Goal: Task Accomplishment & Management: Use online tool/utility

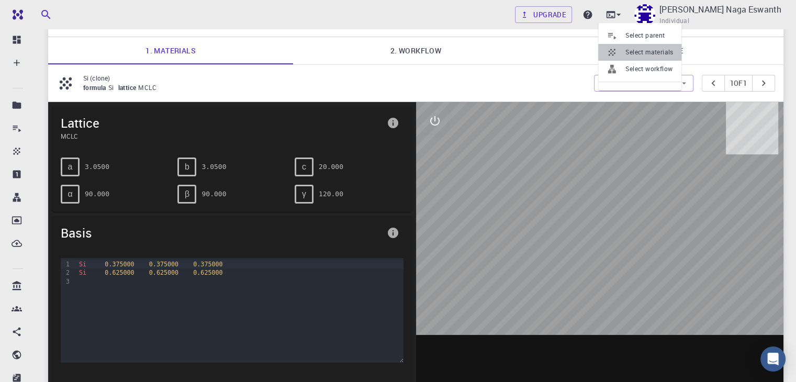
click at [648, 51] on span "Select materials" at bounding box center [649, 52] width 48 height 10
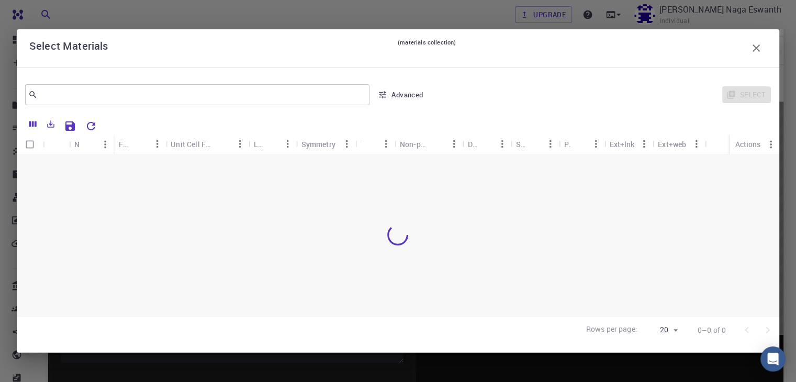
click at [648, 51] on div "Select Materials (materials collection)" at bounding box center [397, 48] width 737 height 21
click at [755, 49] on icon "button" at bounding box center [756, 48] width 13 height 13
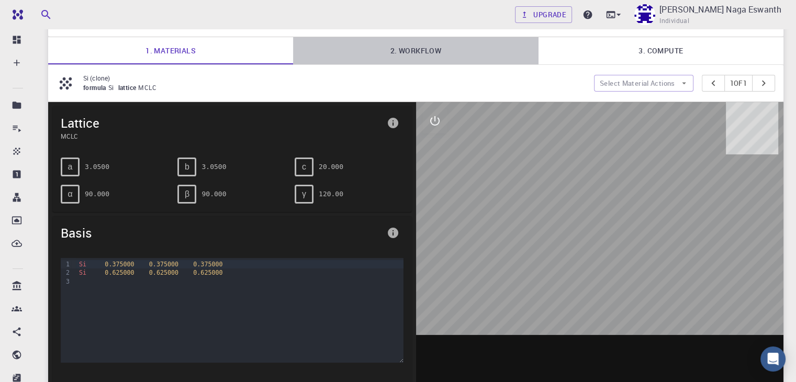
click at [455, 49] on link "2. Workflow" at bounding box center [415, 50] width 245 height 27
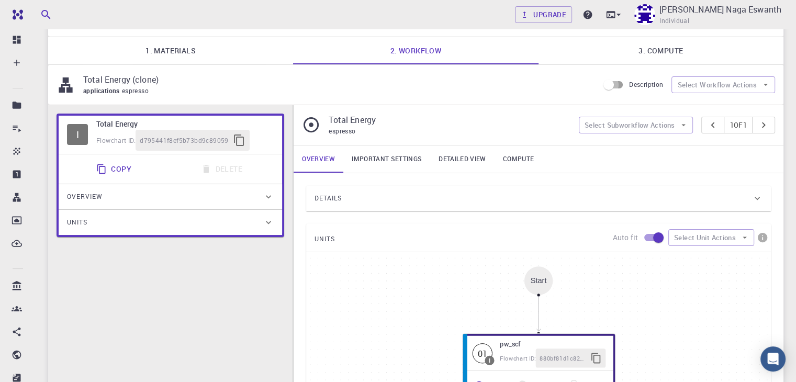
click at [623, 85] on input "Description" at bounding box center [609, 85] width 60 height 20
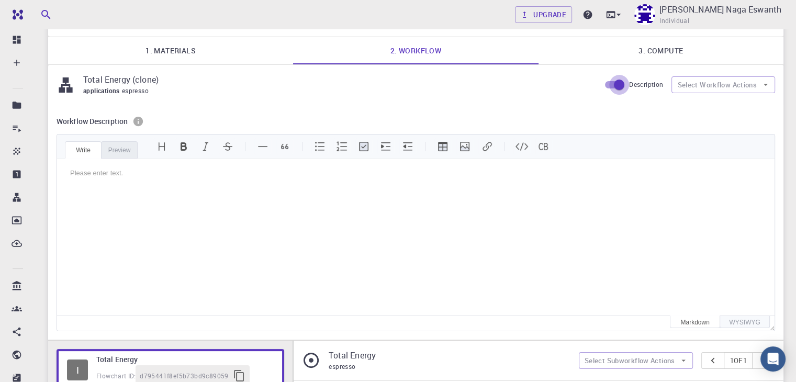
click at [623, 85] on input "Description" at bounding box center [619, 85] width 60 height 20
checkbox input "false"
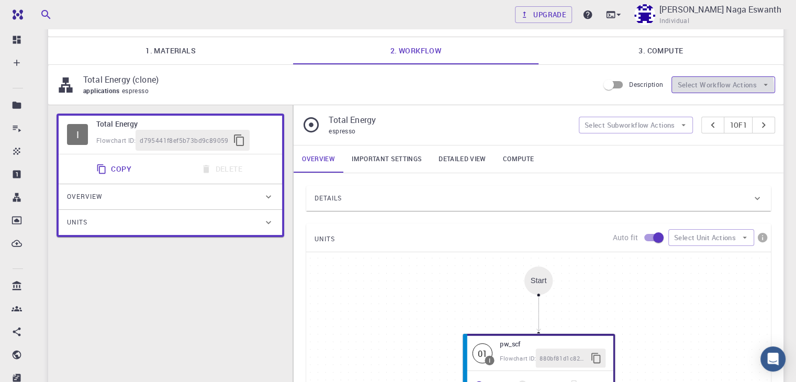
click at [697, 88] on button "Select Workflow Actions" at bounding box center [723, 84] width 104 height 17
drag, startPoint x: 697, startPoint y: 88, endPoint x: 656, endPoint y: 56, distance: 51.8
click at [656, 56] on div "New Job Oct 13, 2025, 11:28 AM project Default Description Select Job Actions S…" at bounding box center [415, 304] width 735 height 625
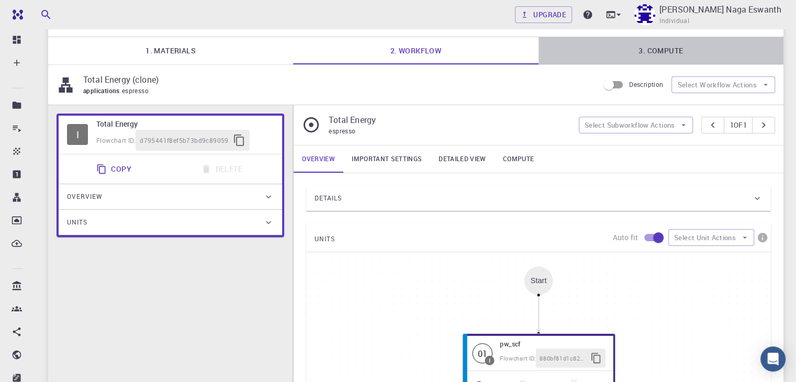
click at [656, 56] on link "3. Compute" at bounding box center [660, 50] width 245 height 27
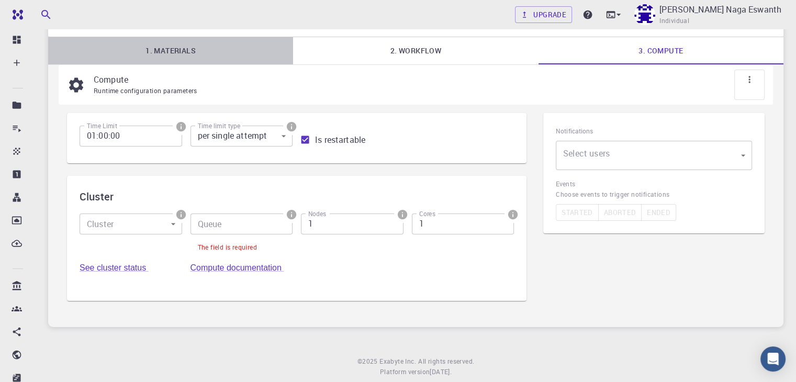
click at [173, 51] on link "1. Materials" at bounding box center [170, 50] width 245 height 27
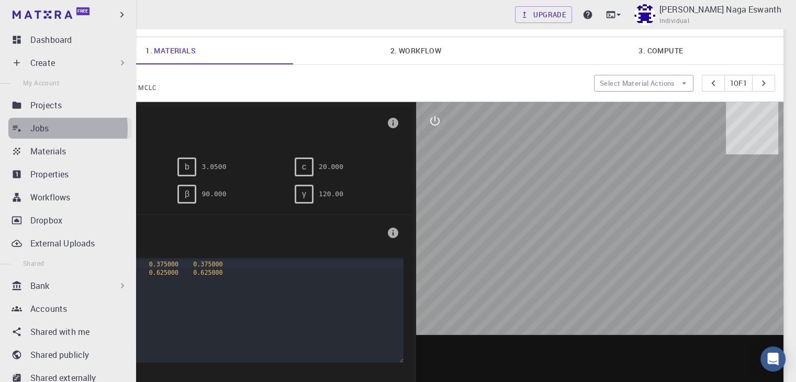
click at [41, 129] on p "Jobs" at bounding box center [39, 128] width 19 height 13
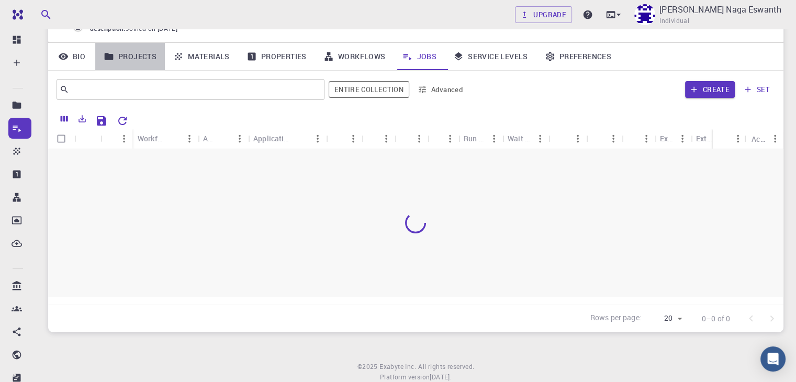
click at [140, 55] on link "Projects" at bounding box center [130, 56] width 70 height 27
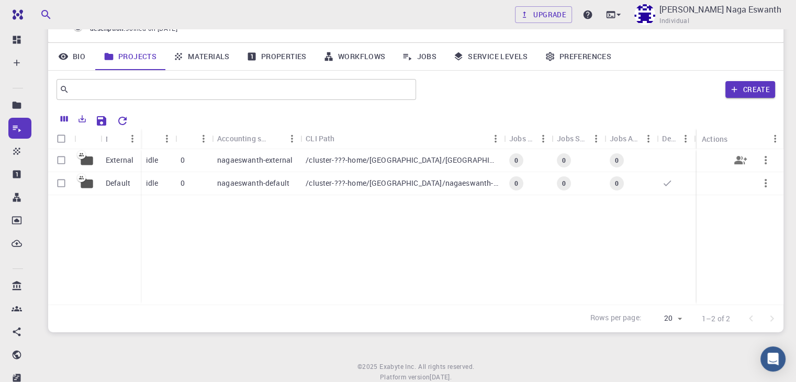
click at [205, 153] on div "0" at bounding box center [193, 160] width 37 height 23
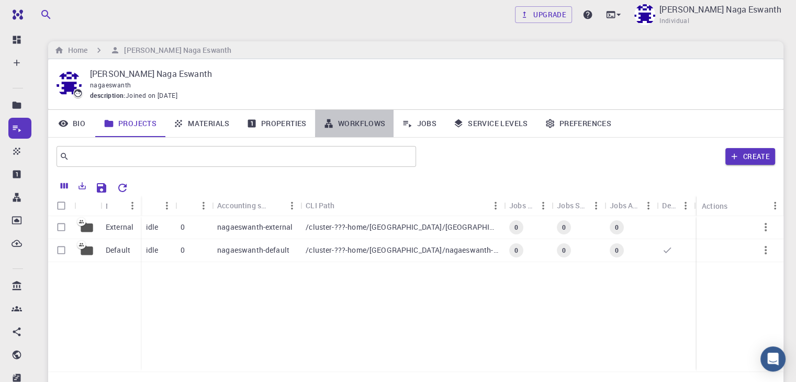
click at [375, 125] on link "Workflows" at bounding box center [354, 123] width 79 height 27
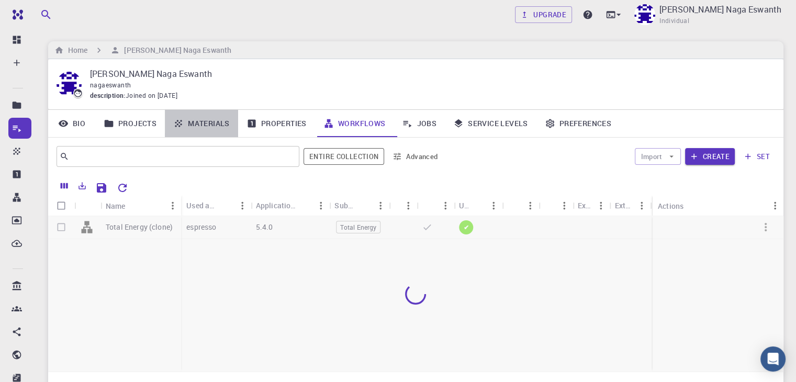
click at [210, 118] on link "Materials" at bounding box center [201, 123] width 73 height 27
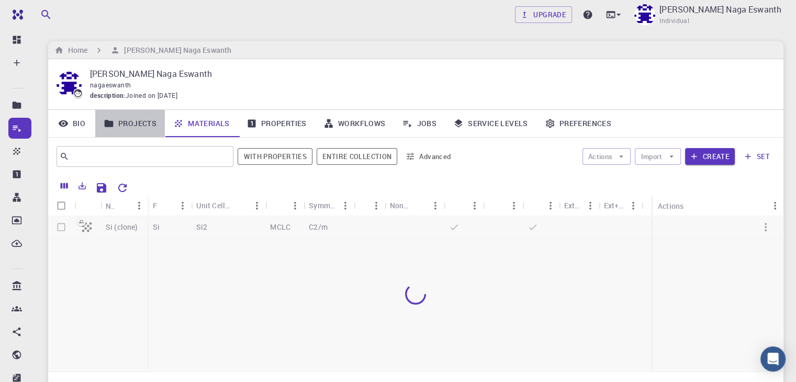
click at [138, 131] on link "Projects" at bounding box center [130, 123] width 70 height 27
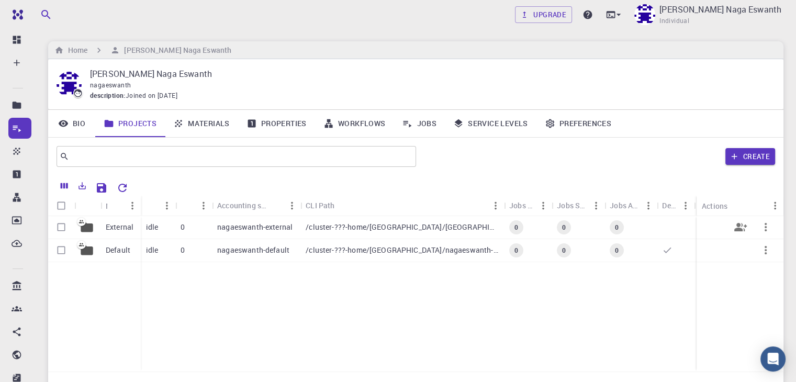
click at [218, 229] on p "nagaeswanth-external" at bounding box center [254, 227] width 75 height 10
click at [330, 244] on div "/cluster-???-home/nagaeswanth/nagaeswanth-default" at bounding box center [401, 250] width 203 height 23
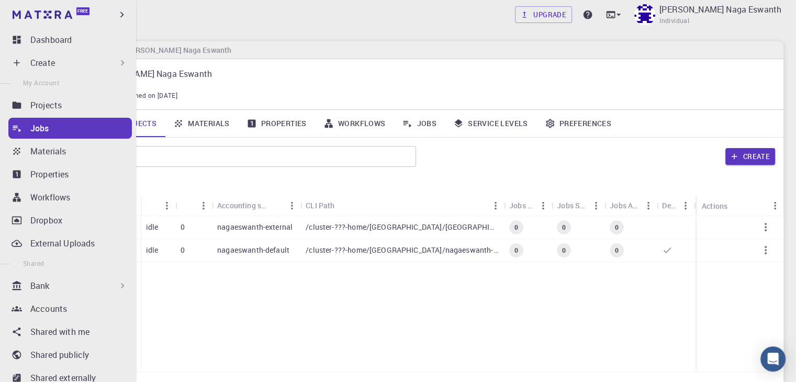
scroll to position [67, 0]
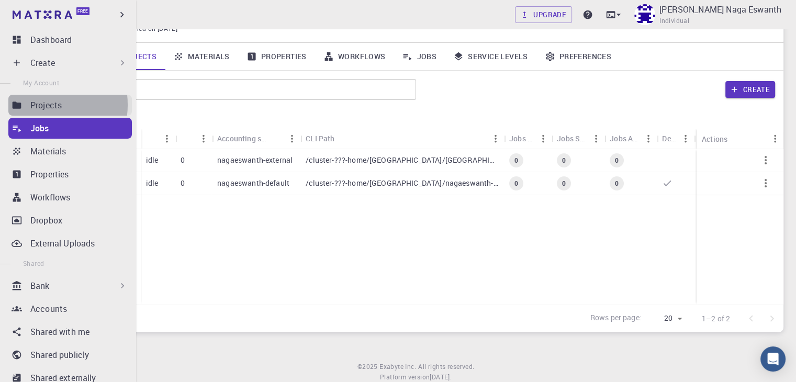
click at [39, 105] on p "Projects" at bounding box center [45, 105] width 31 height 13
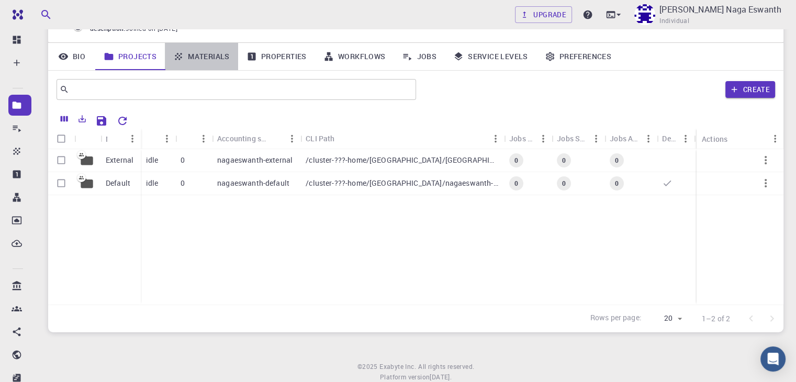
click at [195, 53] on link "Materials" at bounding box center [201, 56] width 73 height 27
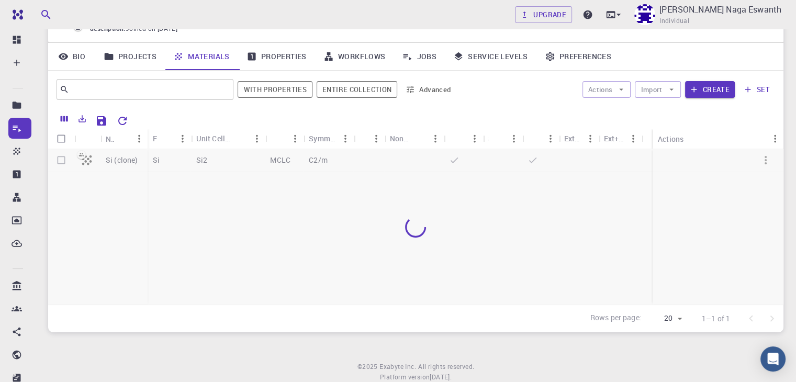
click at [229, 160] on div at bounding box center [415, 226] width 735 height 155
click at [63, 158] on div at bounding box center [415, 226] width 735 height 155
click at [500, 56] on link "Service Levels" at bounding box center [491, 56] width 92 height 27
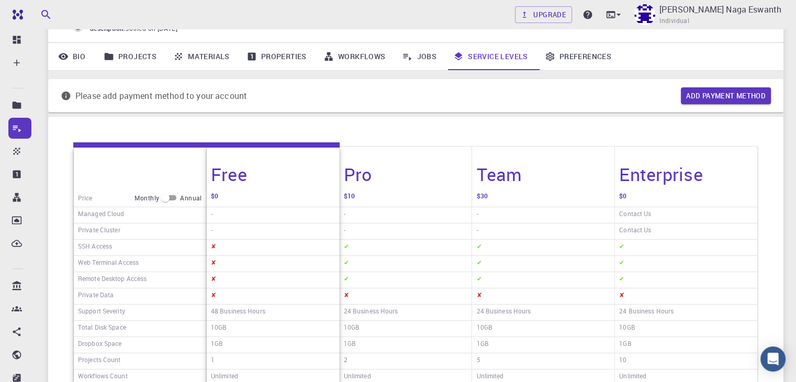
click at [553, 50] on link "Preferences" at bounding box center [577, 56] width 83 height 27
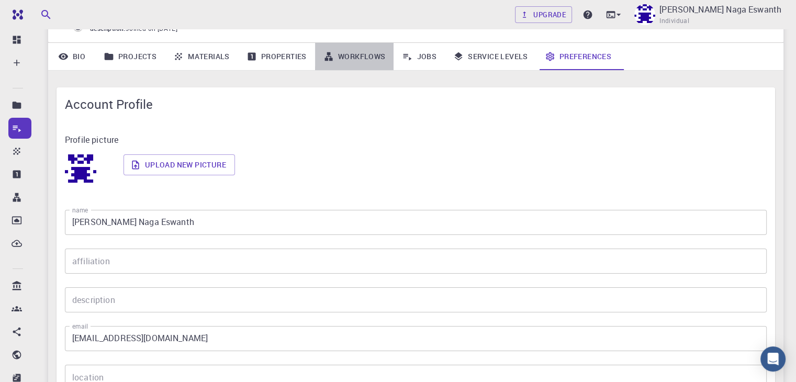
click at [383, 56] on link "Workflows" at bounding box center [354, 56] width 79 height 27
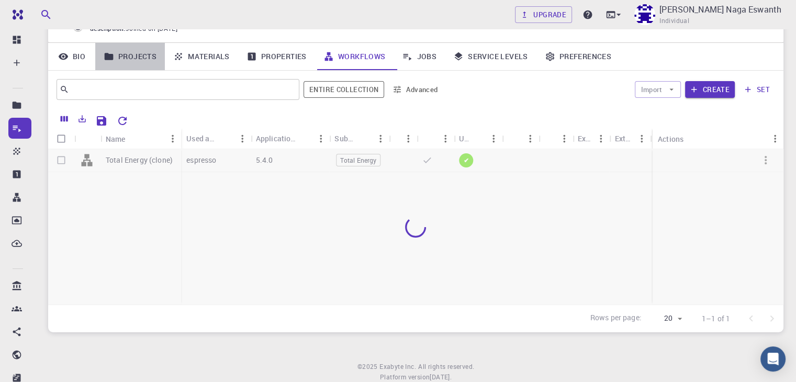
click at [126, 52] on link "Projects" at bounding box center [130, 56] width 70 height 27
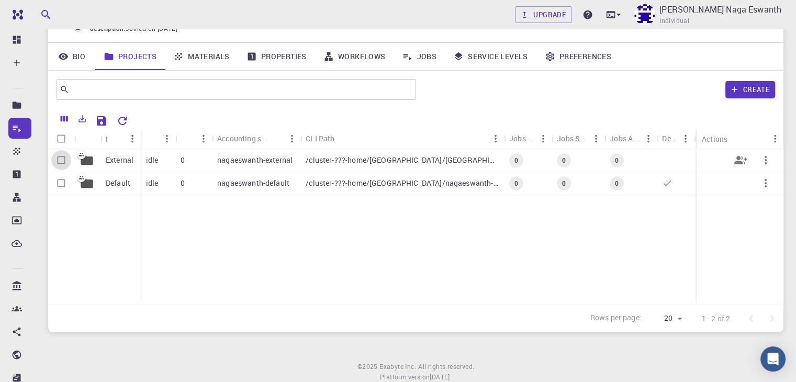
click at [63, 158] on input "Select row" at bounding box center [61, 160] width 20 height 20
checkbox input "true"
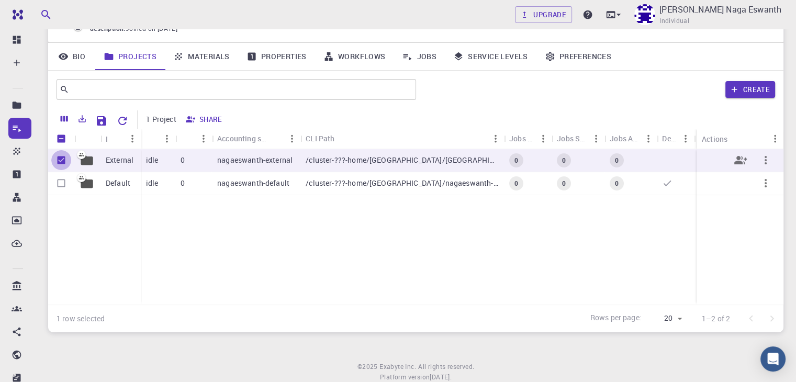
click at [63, 158] on input "Unselect row" at bounding box center [61, 160] width 20 height 20
checkbox input "false"
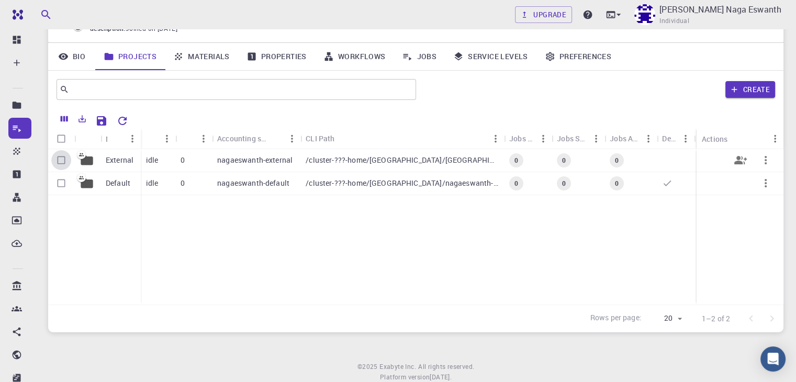
click at [63, 158] on input "Select row" at bounding box center [61, 160] width 20 height 20
checkbox input "true"
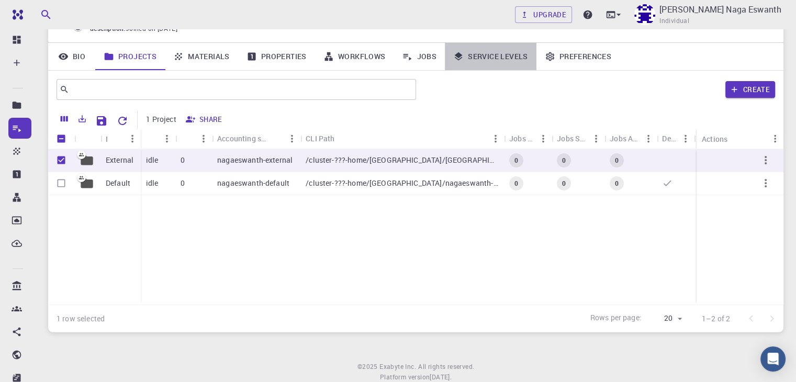
click at [515, 53] on link "Service Levels" at bounding box center [491, 56] width 92 height 27
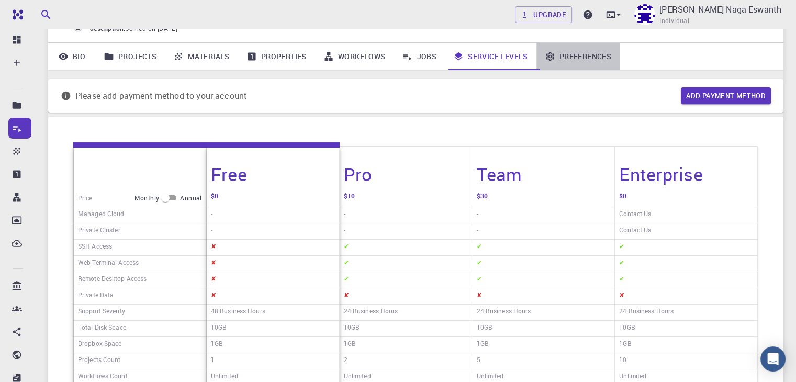
click at [568, 60] on link "Preferences" at bounding box center [577, 56] width 83 height 27
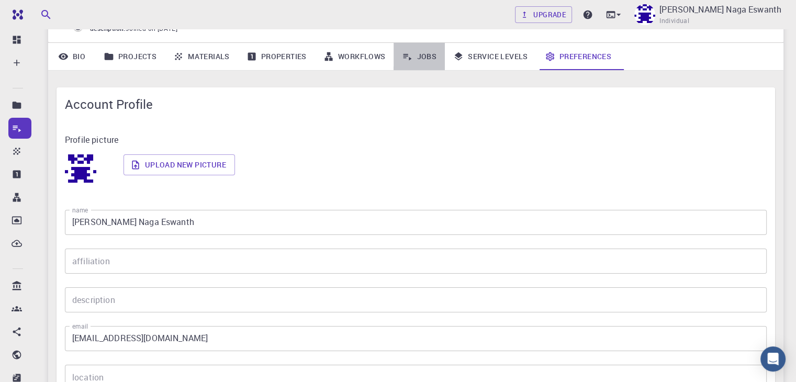
click at [430, 60] on link "Jobs" at bounding box center [418, 56] width 51 height 27
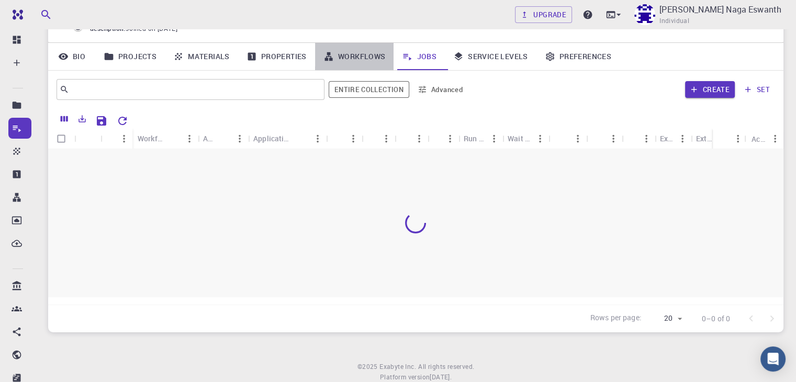
click at [366, 55] on link "Workflows" at bounding box center [354, 56] width 79 height 27
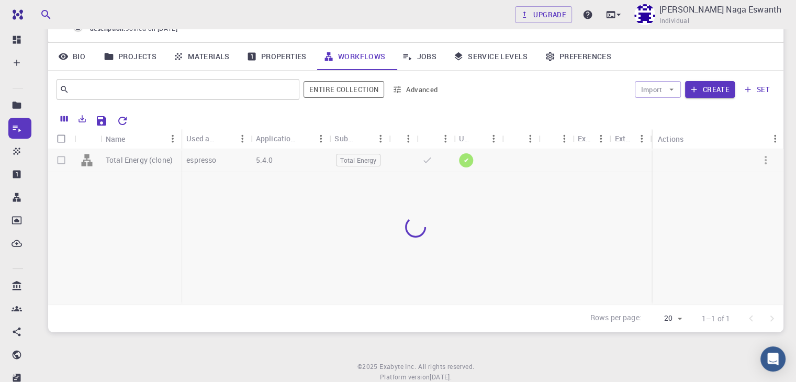
click at [638, 98] on div "Import Create set" at bounding box center [611, 89] width 328 height 25
click at [646, 95] on button "Import" at bounding box center [658, 89] width 46 height 17
click at [662, 92] on button "Import" at bounding box center [658, 89] width 46 height 17
click at [721, 92] on button "Create" at bounding box center [710, 89] width 50 height 17
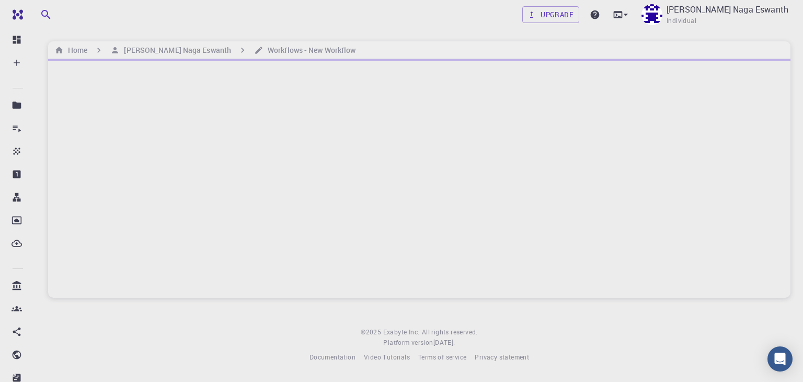
click at [582, 258] on div at bounding box center [419, 178] width 743 height 239
click at [600, 120] on div at bounding box center [419, 178] width 743 height 239
click at [507, 241] on div at bounding box center [419, 178] width 743 height 239
click at [553, 229] on div at bounding box center [419, 178] width 743 height 239
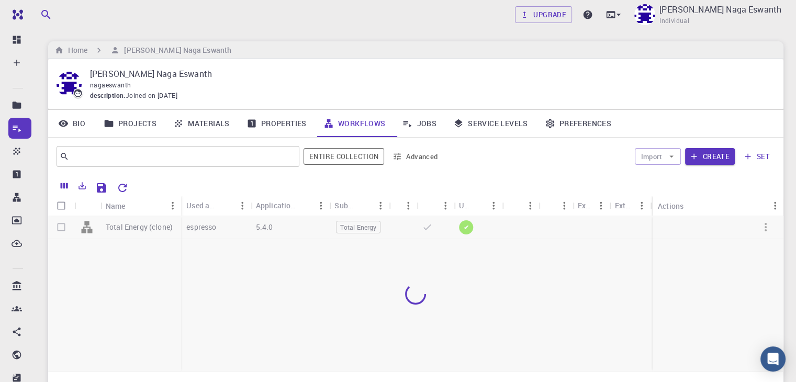
click at [123, 68] on p "Jagadam Naga Eswanth" at bounding box center [428, 73] width 676 height 13
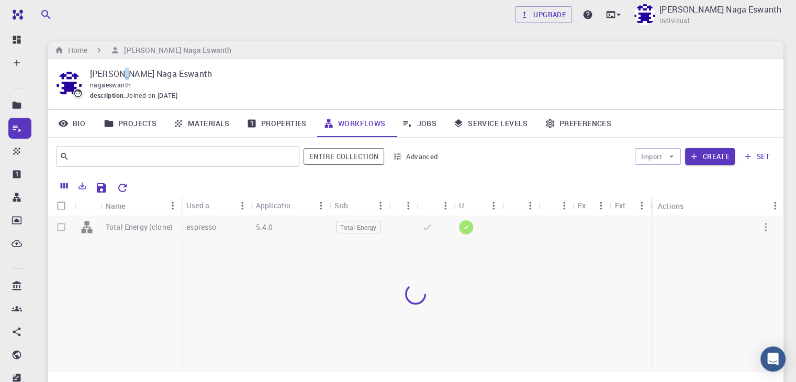
click at [123, 68] on p "Jagadam Naga Eswanth" at bounding box center [428, 73] width 676 height 13
click at [140, 118] on link "Projects" at bounding box center [130, 123] width 70 height 27
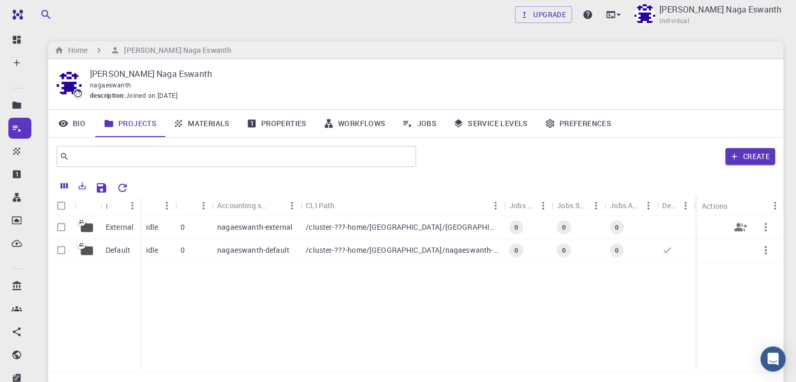
click at [121, 229] on p "External" at bounding box center [120, 227] width 28 height 10
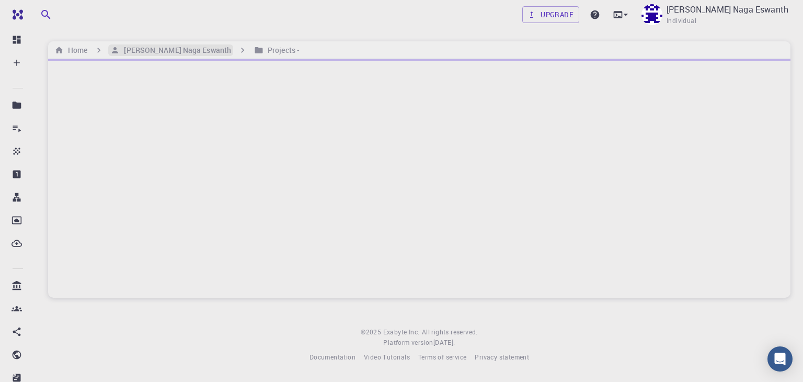
click at [168, 54] on h6 "Jagadam Naga Eswanth" at bounding box center [175, 50] width 111 height 12
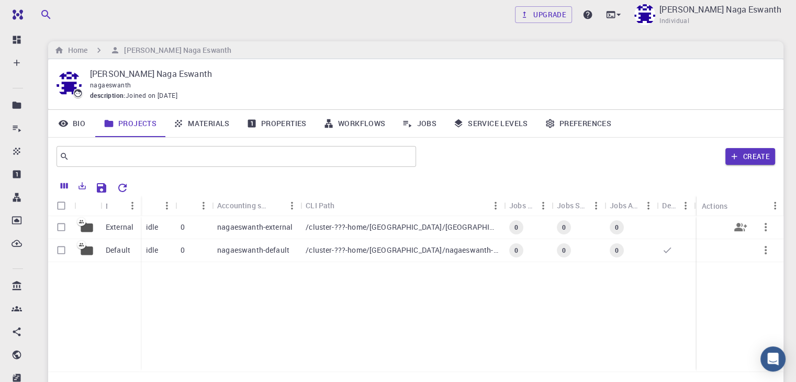
click at [167, 226] on div "idle" at bounding box center [158, 227] width 35 height 23
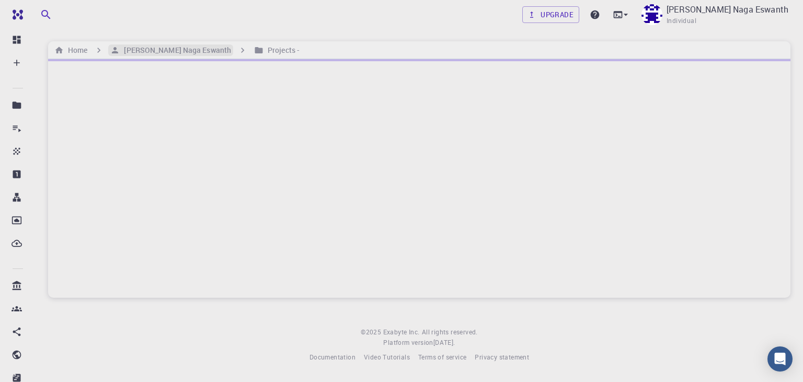
click at [183, 51] on h6 "Jagadam Naga Eswanth" at bounding box center [175, 50] width 111 height 12
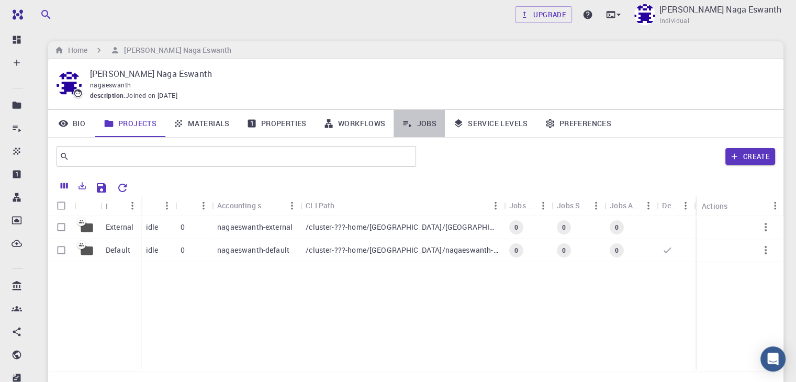
click at [432, 125] on link "Jobs" at bounding box center [418, 123] width 51 height 27
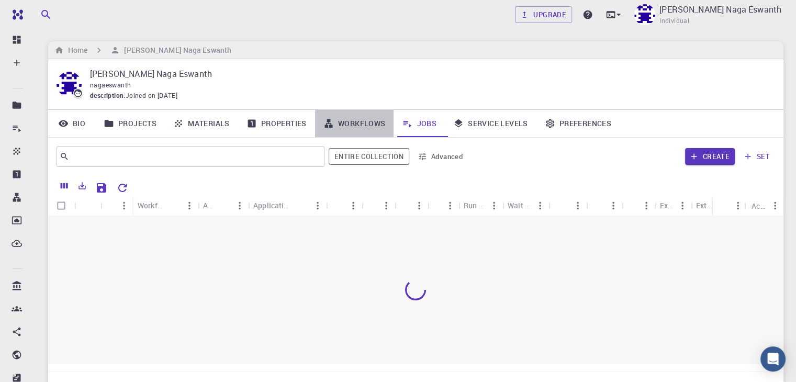
click at [364, 121] on link "Workflows" at bounding box center [354, 123] width 79 height 27
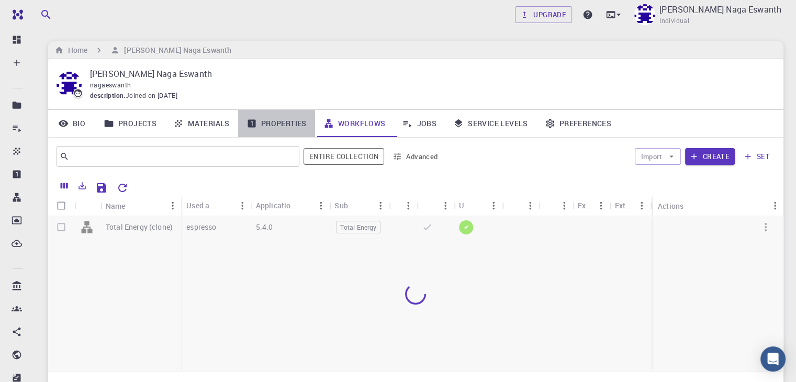
click at [291, 119] on link "Properties" at bounding box center [276, 123] width 77 height 27
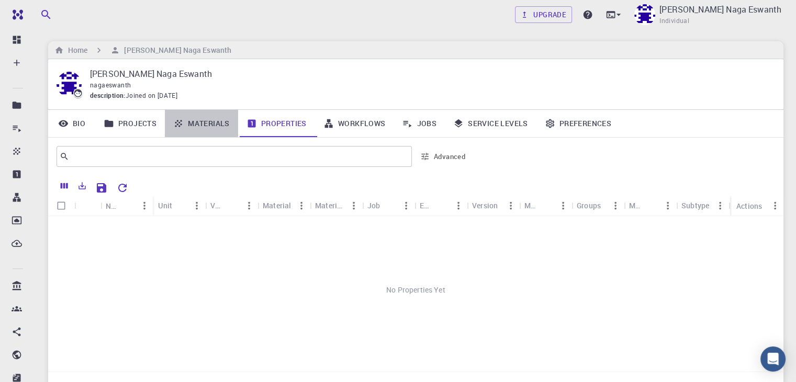
click at [207, 121] on link "Materials" at bounding box center [201, 123] width 73 height 27
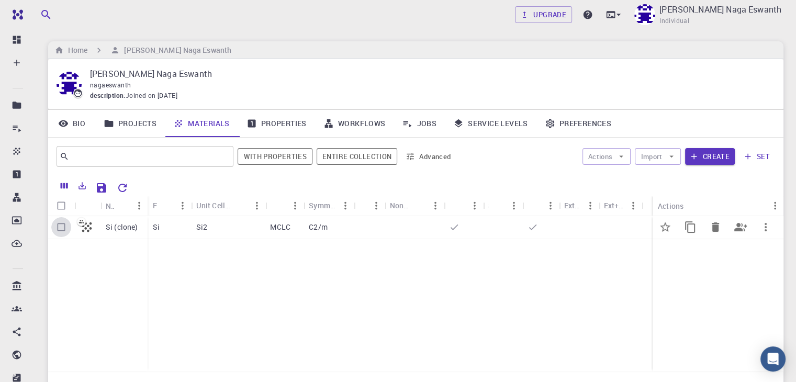
click at [62, 224] on input "Select row" at bounding box center [61, 227] width 20 height 20
checkbox input "true"
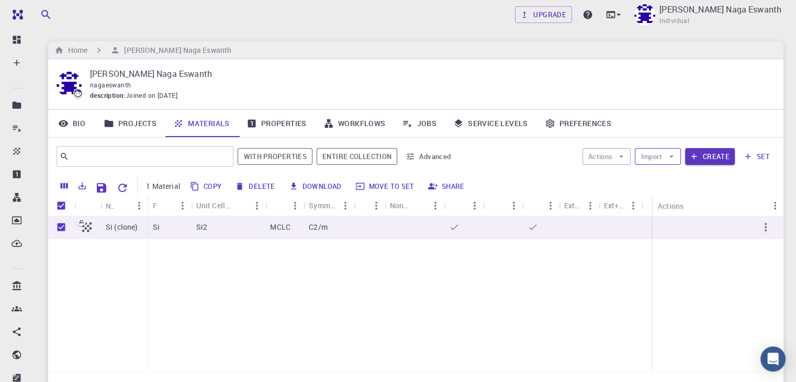
click at [665, 163] on button "Import" at bounding box center [658, 156] width 46 height 17
click at [625, 157] on icon "button" at bounding box center [620, 156] width 9 height 9
click at [623, 174] on span "Create Job" at bounding box center [628, 177] width 33 height 10
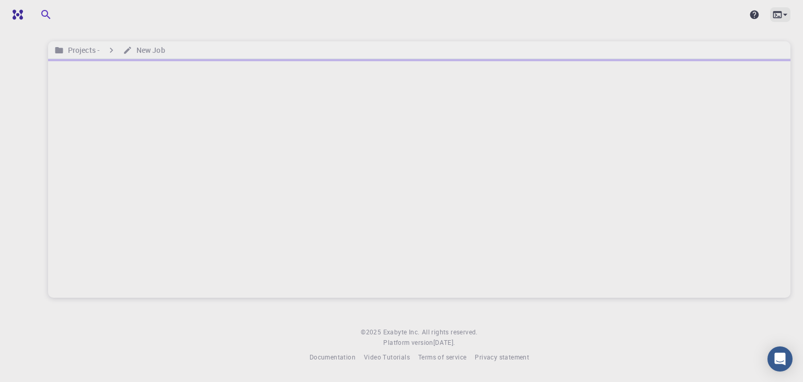
click at [786, 16] on icon at bounding box center [785, 14] width 10 height 10
click at [786, 16] on div at bounding box center [401, 191] width 803 height 382
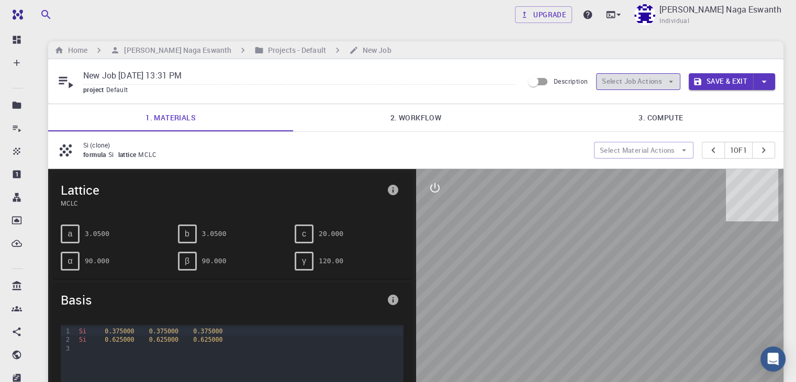
click at [670, 81] on icon "button" at bounding box center [671, 82] width 4 height 2
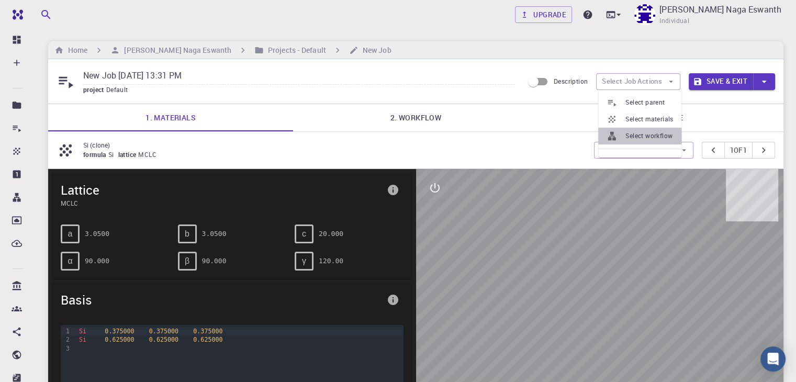
click at [652, 134] on span "Select workflow" at bounding box center [649, 136] width 48 height 10
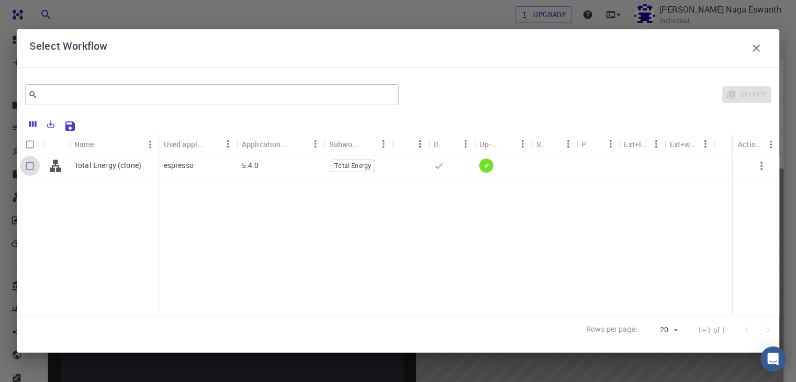
click at [26, 166] on input "Select row" at bounding box center [30, 166] width 20 height 20
checkbox input "true"
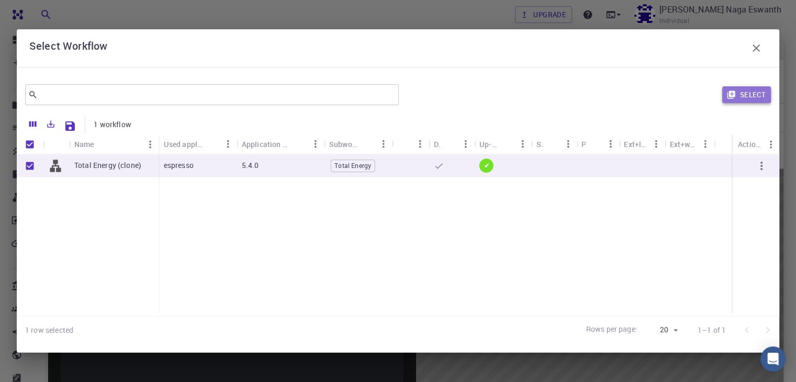
click at [751, 99] on button "Select" at bounding box center [746, 94] width 49 height 17
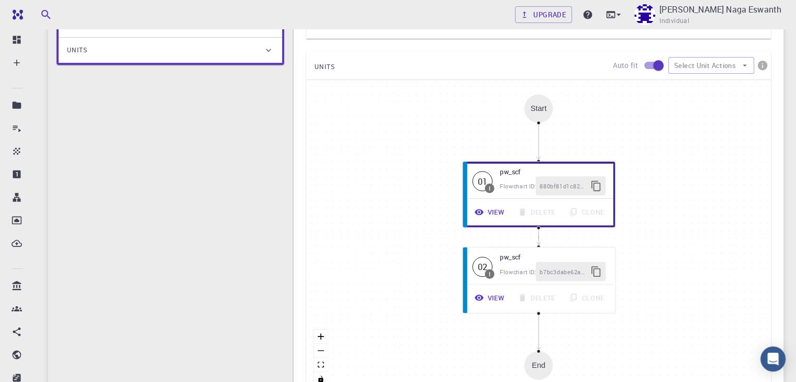
scroll to position [240, 0]
click at [531, 121] on div "Start" at bounding box center [538, 107] width 29 height 29
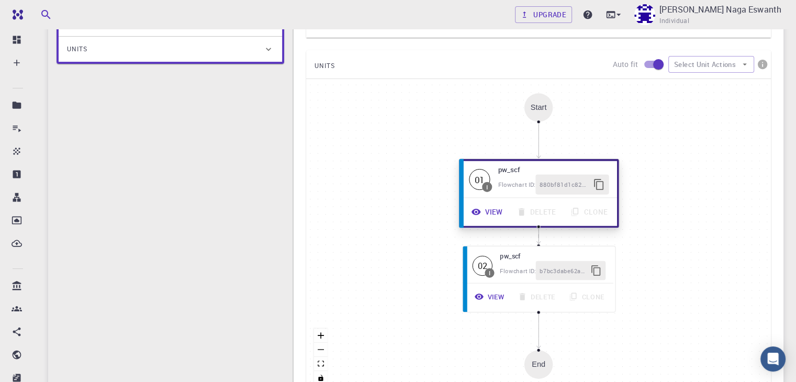
click at [531, 219] on div "View Delete Clone" at bounding box center [539, 212] width 148 height 20
click at [485, 209] on button "View" at bounding box center [487, 212] width 45 height 20
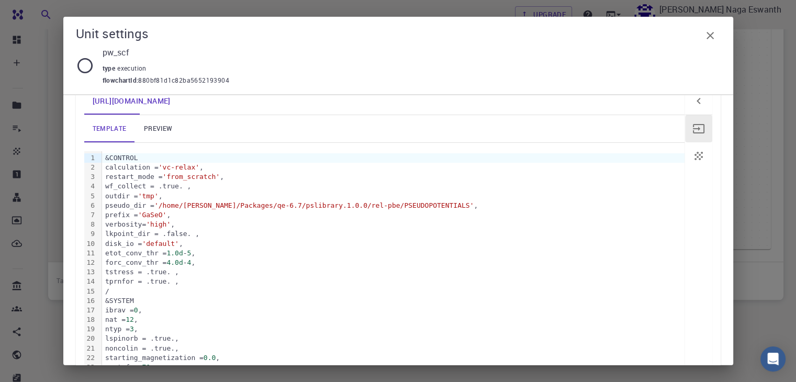
scroll to position [0, 0]
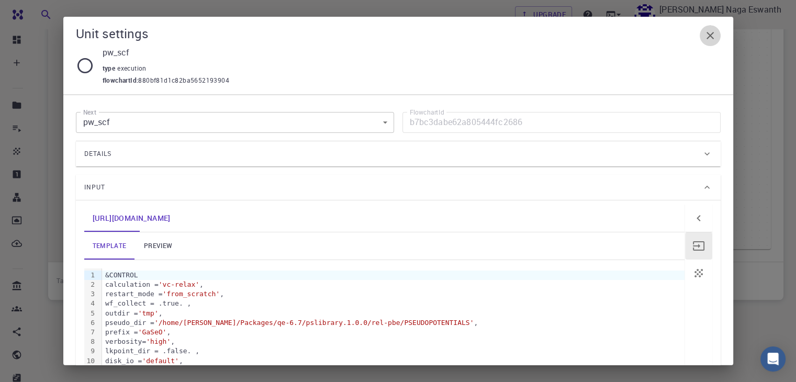
click at [709, 36] on icon "button" at bounding box center [709, 35] width 7 height 7
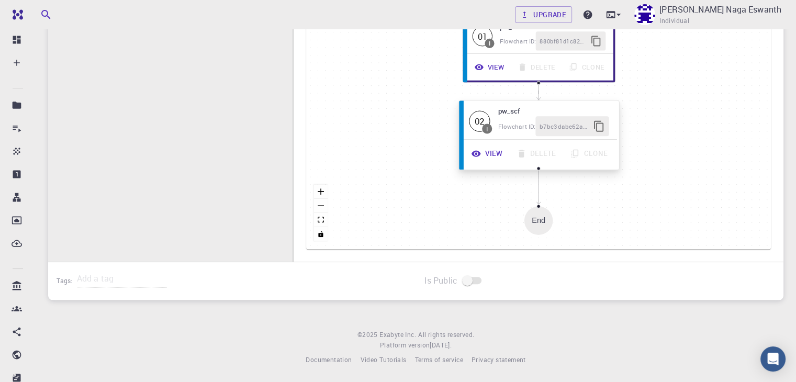
click at [549, 137] on div "02 I pw_scf Flowchart ID: b7bc3dabe62a805444fc2686" at bounding box center [539, 121] width 156 height 37
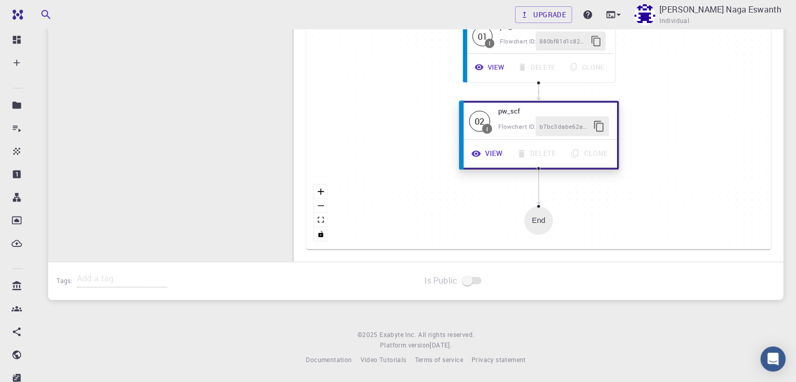
click at [474, 151] on icon "button" at bounding box center [476, 154] width 10 height 10
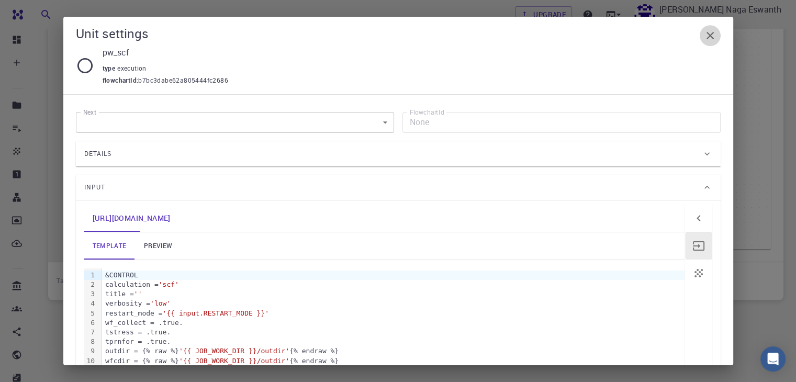
click at [710, 38] on icon "button" at bounding box center [710, 35] width 13 height 13
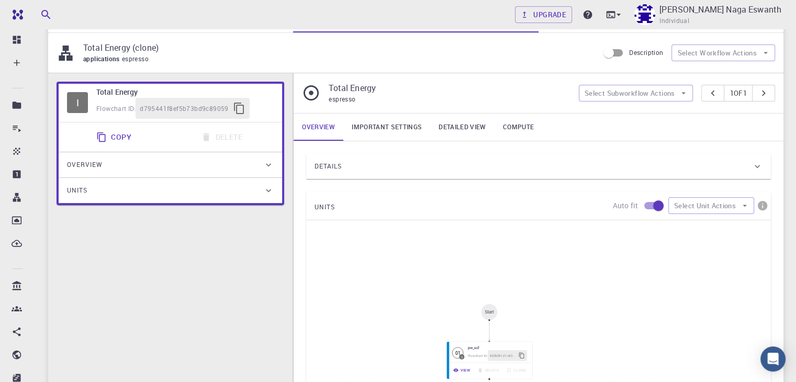
scroll to position [98, 0]
click at [106, 133] on icon "button" at bounding box center [101, 137] width 10 height 10
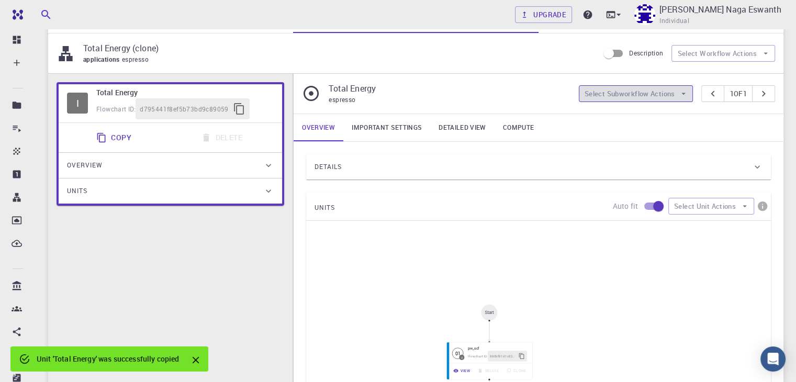
click at [657, 87] on button "Select Subworkflow Actions" at bounding box center [636, 93] width 115 height 17
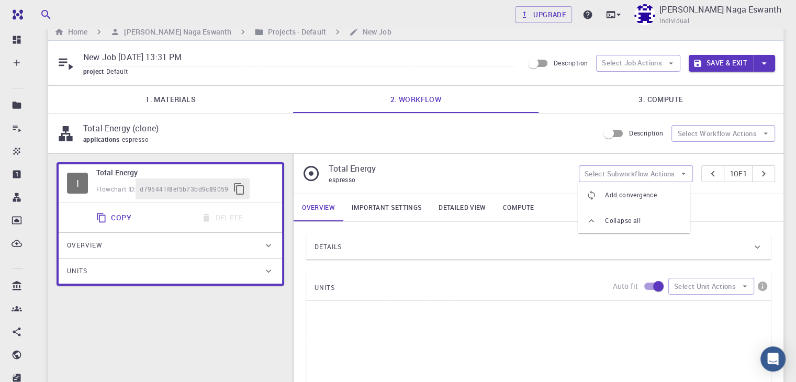
scroll to position [0, 0]
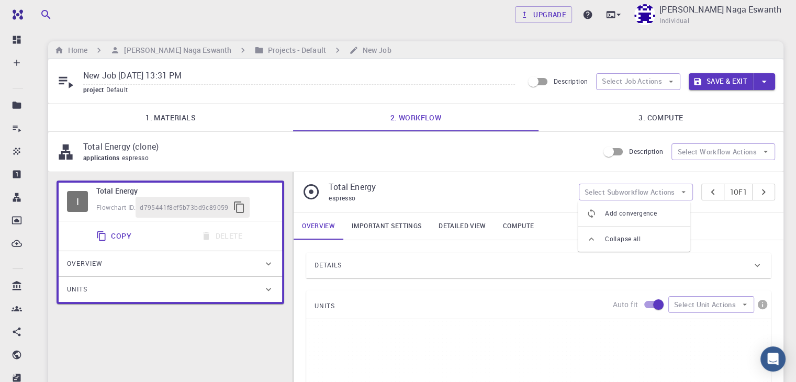
click at [611, 72] on div "Description Select Job Actions Save & Exit" at bounding box center [649, 82] width 252 height 20
click at [613, 76] on button "Select Job Actions" at bounding box center [638, 81] width 84 height 17
click at [621, 114] on li "Select materials" at bounding box center [639, 119] width 83 height 17
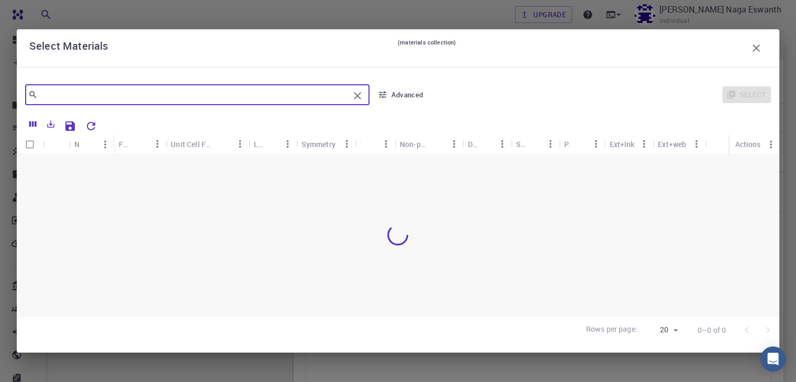
click at [169, 92] on input "text" at bounding box center [193, 94] width 311 height 15
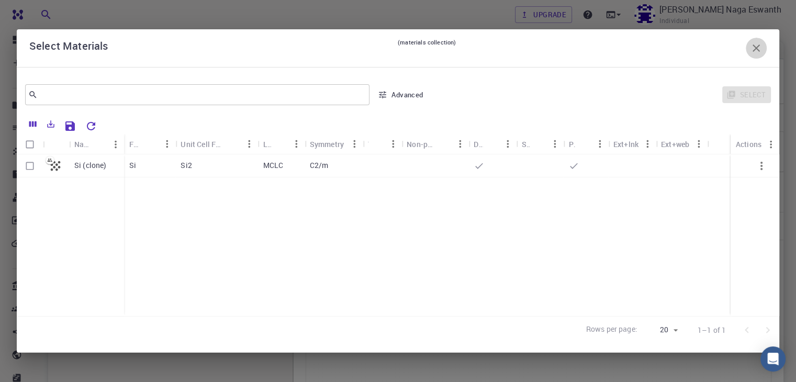
click at [757, 54] on button "button" at bounding box center [755, 48] width 21 height 21
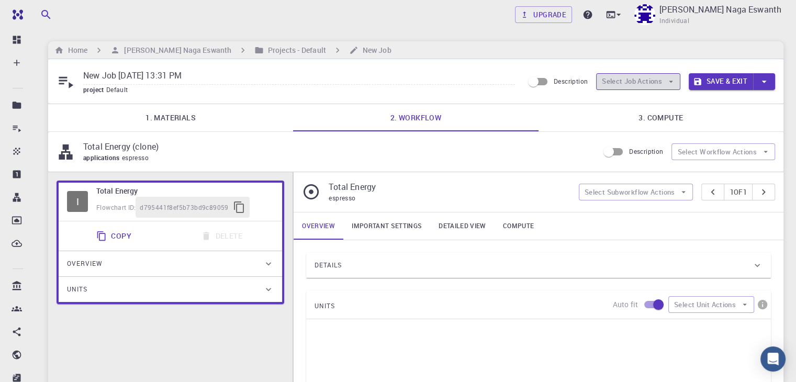
click at [666, 84] on button "Select Job Actions" at bounding box center [638, 81] width 84 height 17
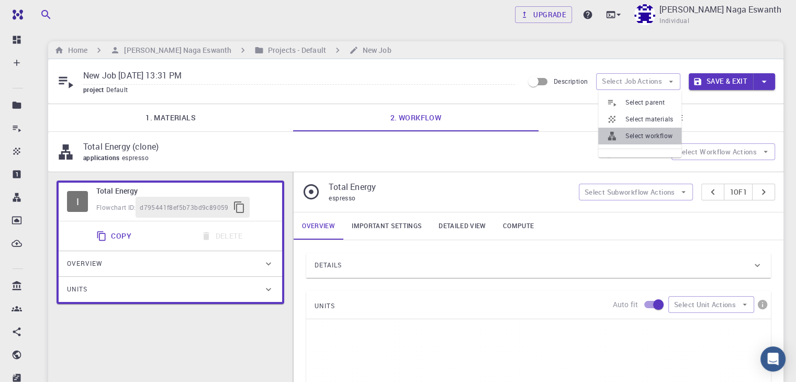
click at [641, 135] on span "Select workflow" at bounding box center [649, 136] width 48 height 10
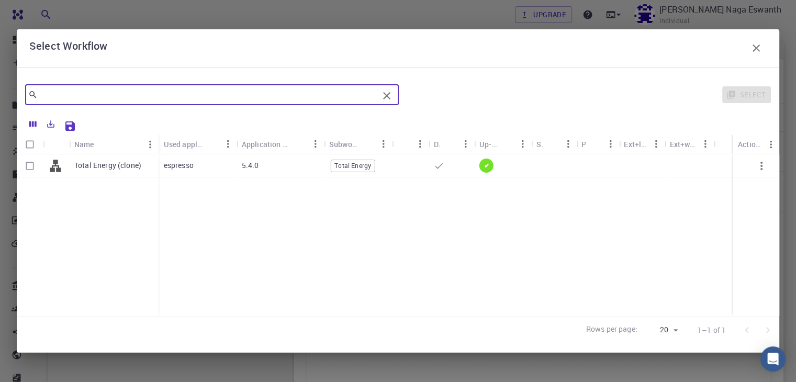
click at [206, 89] on input "text" at bounding box center [208, 94] width 341 height 15
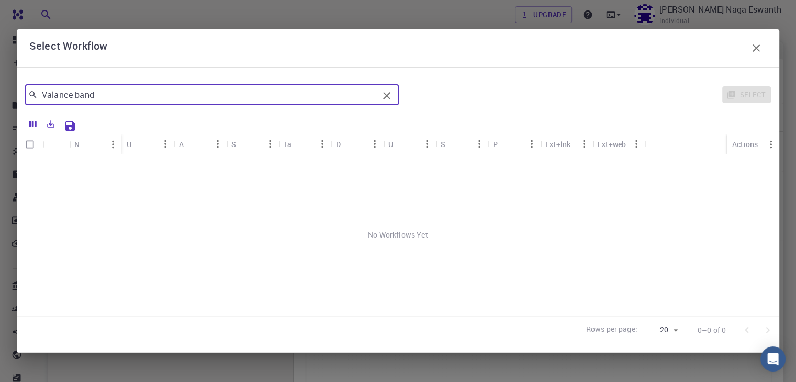
type input "Valance band"
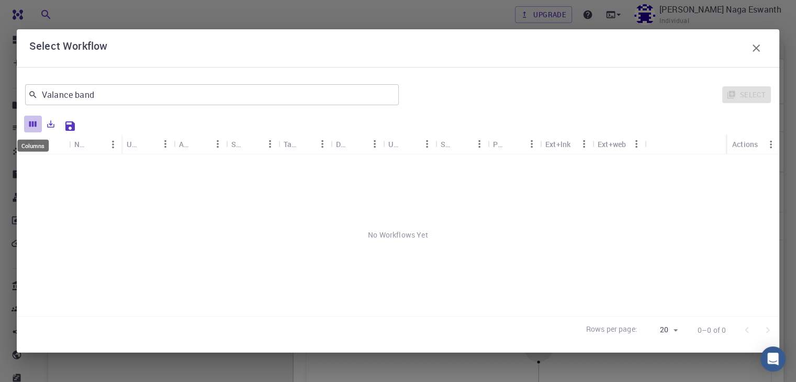
click at [36, 120] on icon "Columns" at bounding box center [32, 123] width 9 height 9
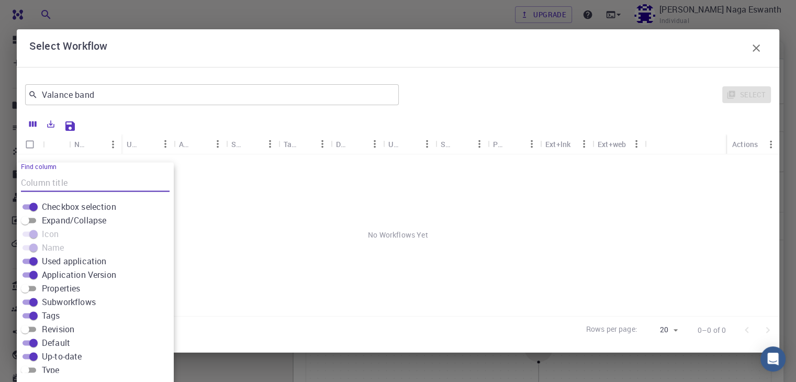
scroll to position [8, 0]
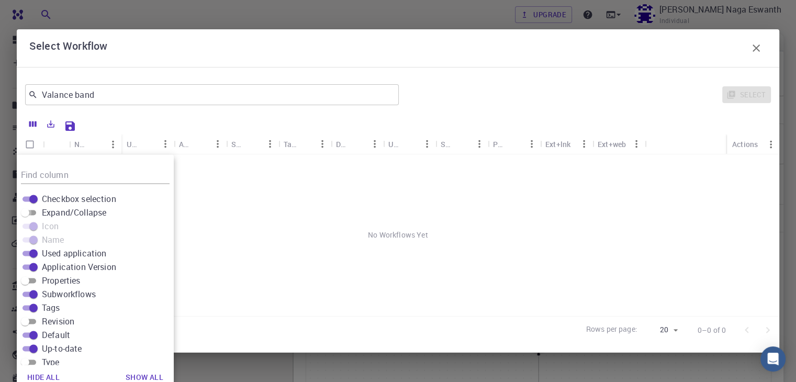
click at [31, 214] on input "Expand/Collapse" at bounding box center [25, 212] width 38 height 13
checkbox input "true"
click at [31, 228] on span at bounding box center [29, 225] width 14 height 5
click at [27, 277] on input "Properties" at bounding box center [25, 280] width 38 height 13
checkbox input "true"
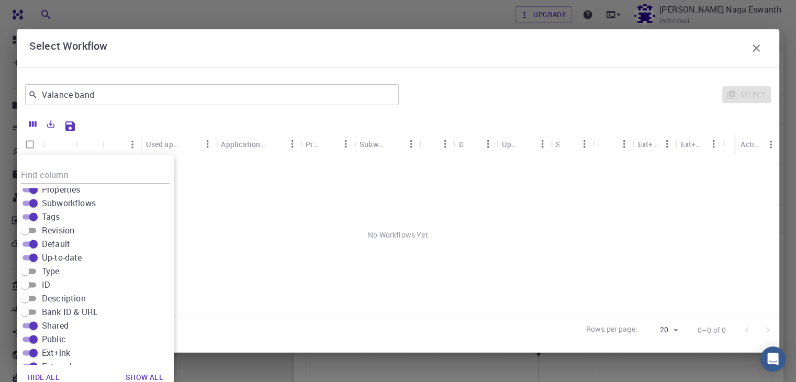
scroll to position [92, 0]
click at [146, 377] on button "Show all" at bounding box center [144, 377] width 54 height 21
checkbox input "true"
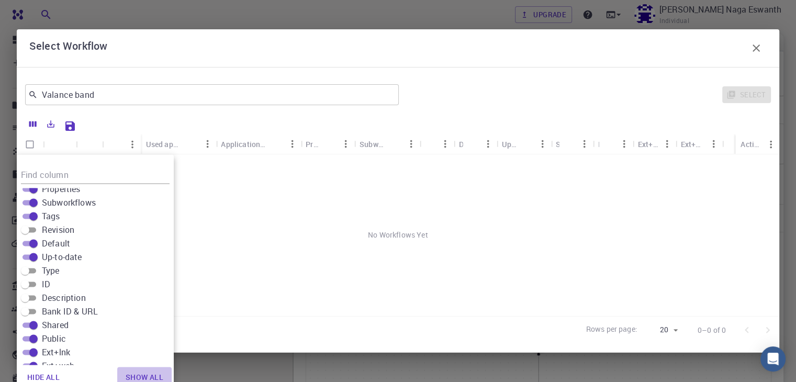
checkbox input "true"
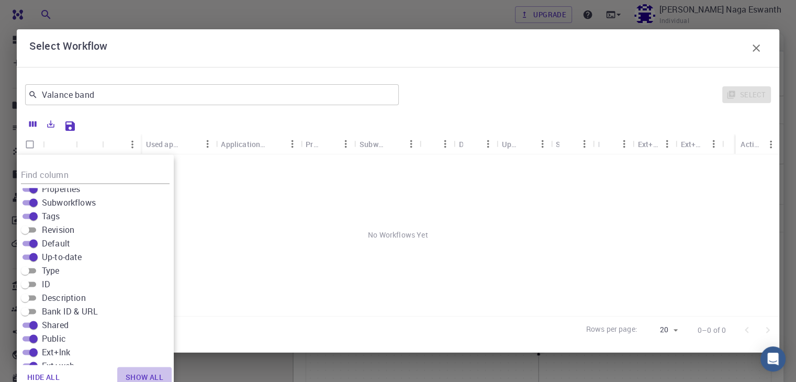
checkbox input "true"
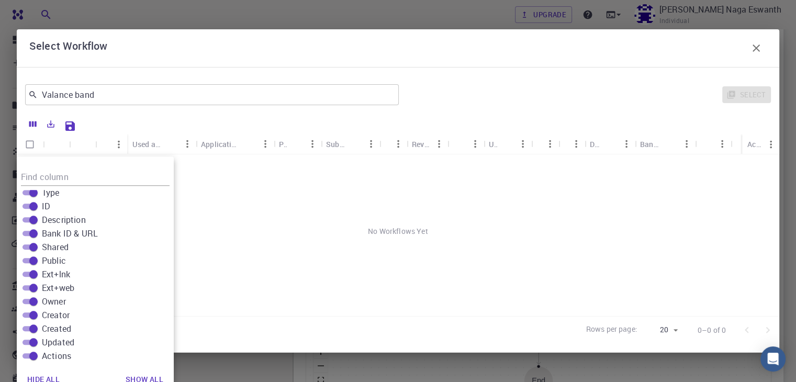
scroll to position [226, 0]
click at [277, 224] on div "No Workflows Yet" at bounding box center [398, 231] width 762 height 154
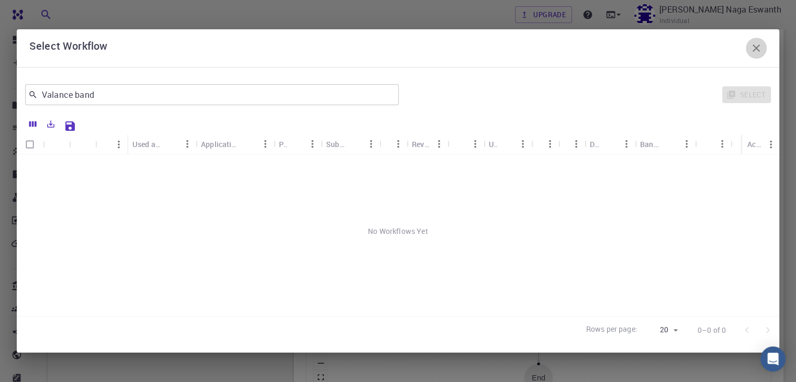
click at [754, 53] on icon "button" at bounding box center [756, 48] width 13 height 13
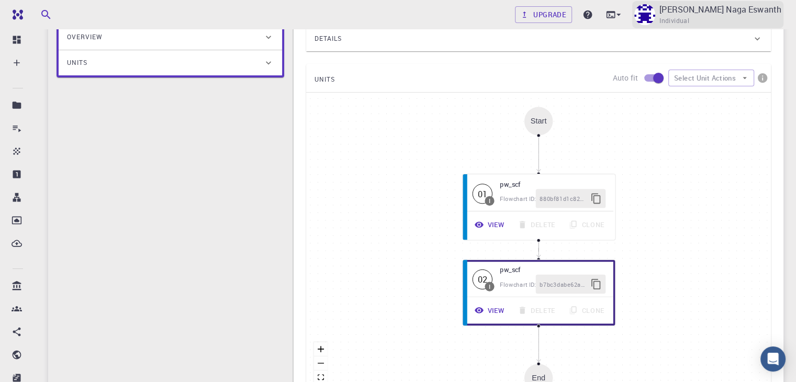
click at [689, 25] on span "Individual" at bounding box center [674, 21] width 30 height 10
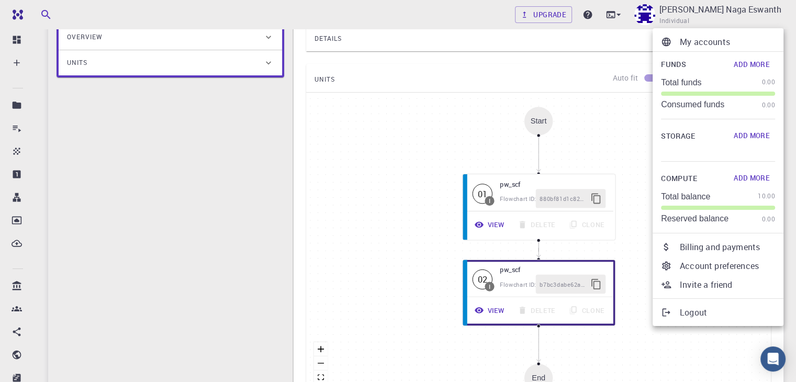
click at [355, 172] on div at bounding box center [398, 191] width 796 height 382
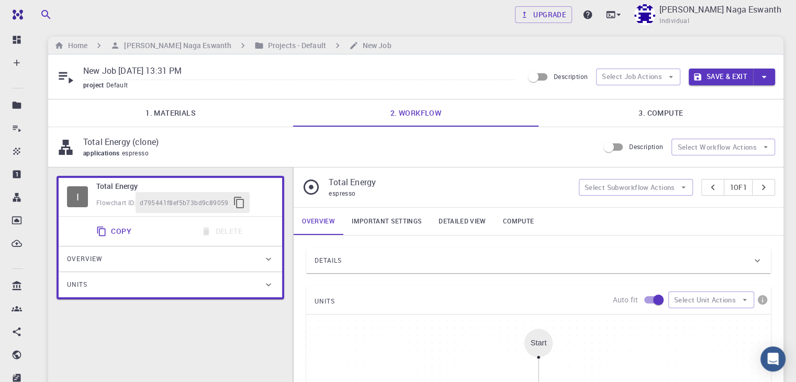
scroll to position [0, 0]
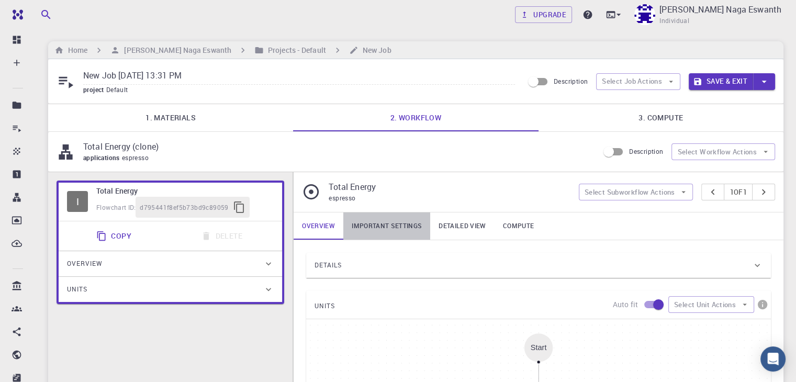
click at [374, 224] on link "Important settings" at bounding box center [386, 225] width 87 height 27
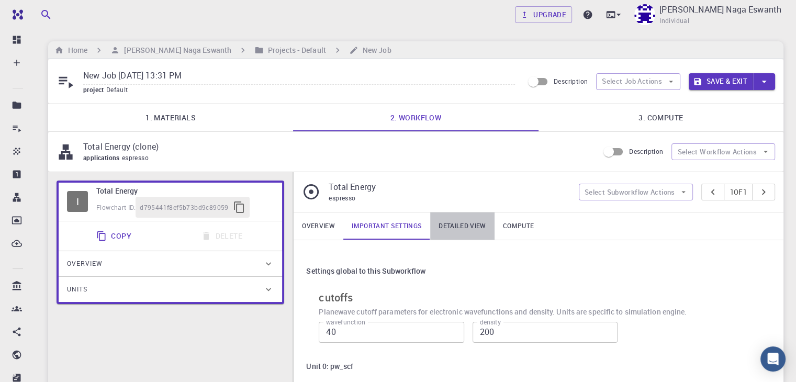
click at [454, 220] on link "Detailed view" at bounding box center [462, 225] width 64 height 27
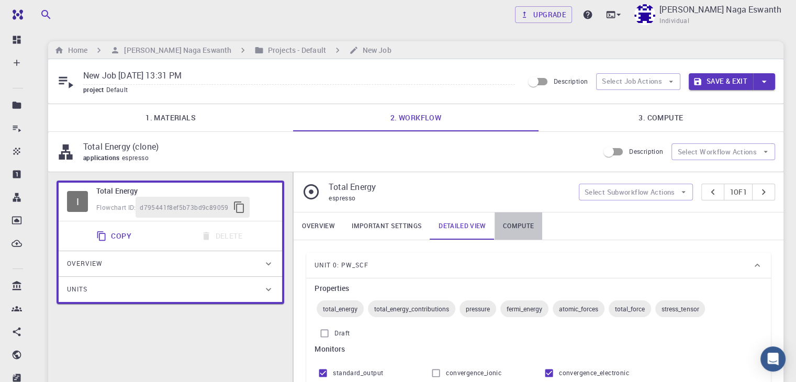
click at [536, 226] on link "Compute" at bounding box center [518, 225] width 48 height 27
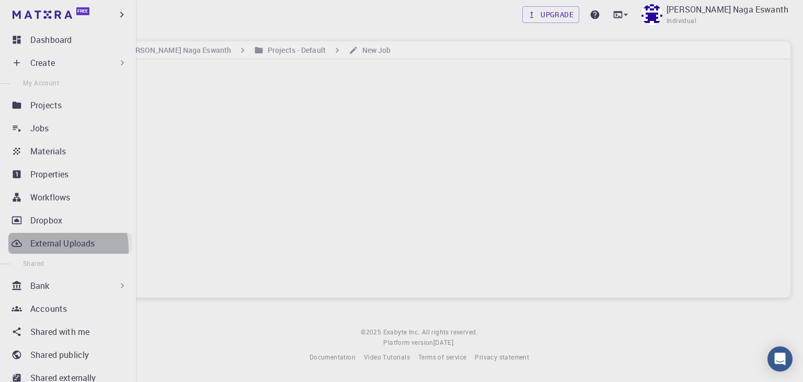
click at [44, 249] on p "External Uploads" at bounding box center [62, 243] width 64 height 13
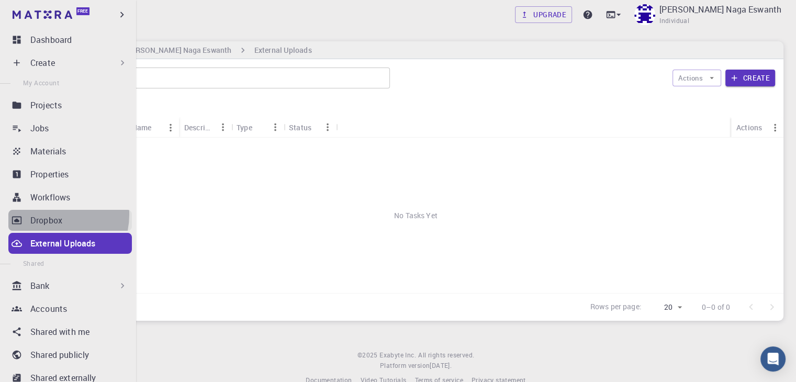
click at [53, 214] on p "Dropbox" at bounding box center [46, 220] width 32 height 13
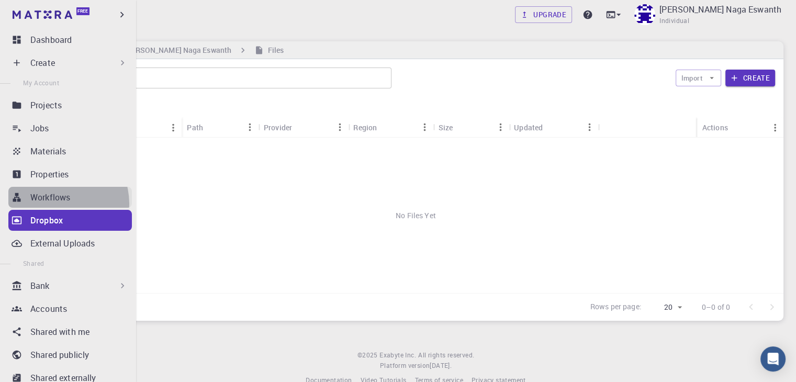
click at [56, 203] on link "Workflows" at bounding box center [69, 197] width 123 height 21
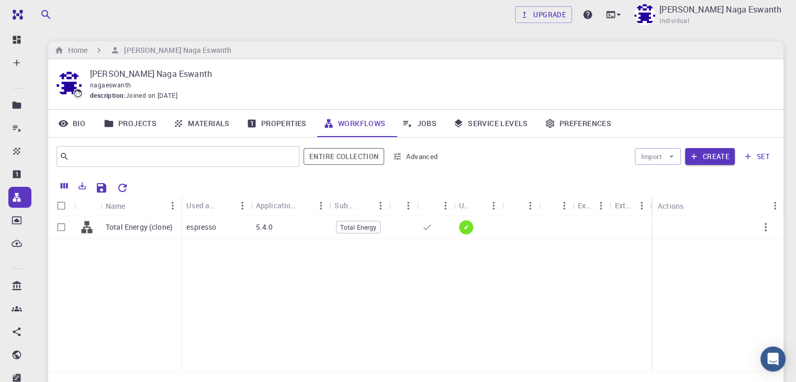
click at [228, 270] on div "Total Energy (clone) espresso 5.4.0 Total Energy ✔" at bounding box center [415, 293] width 735 height 155
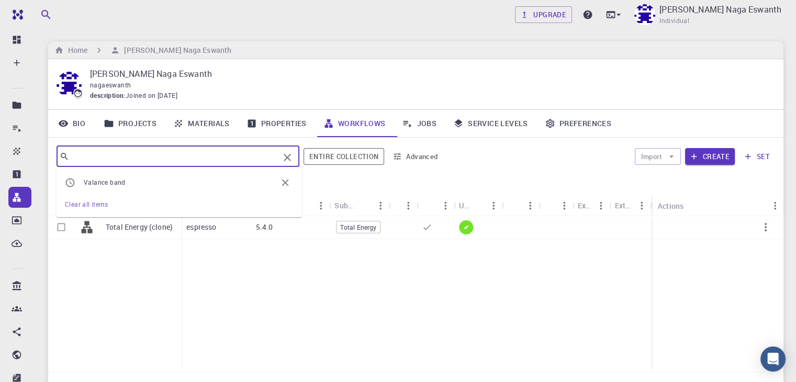
click at [202, 157] on input "text" at bounding box center [174, 156] width 210 height 15
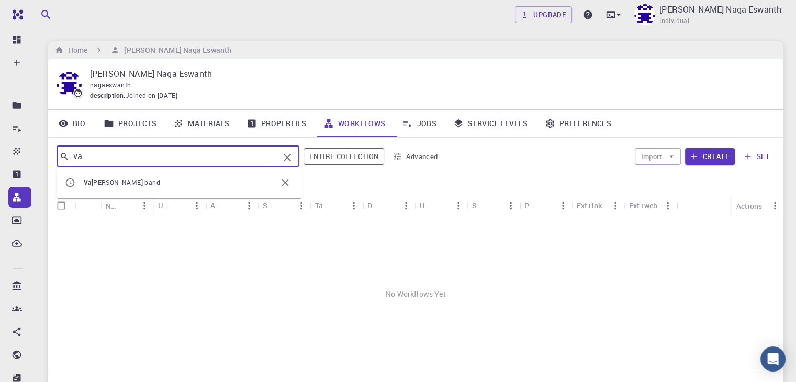
type input "v"
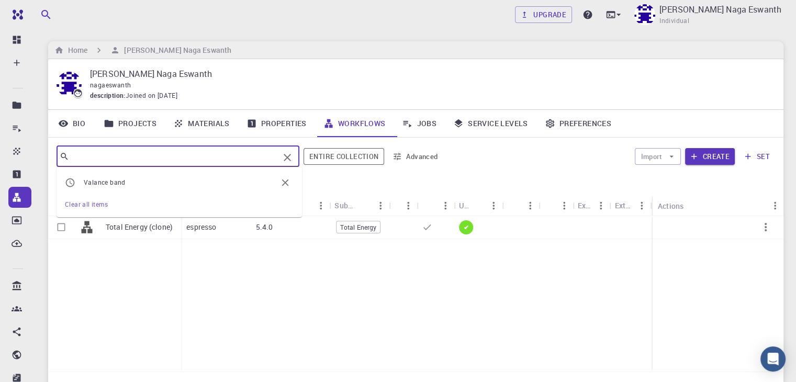
click at [217, 180] on span "Valance band" at bounding box center [180, 182] width 193 height 10
type input "Valance band"
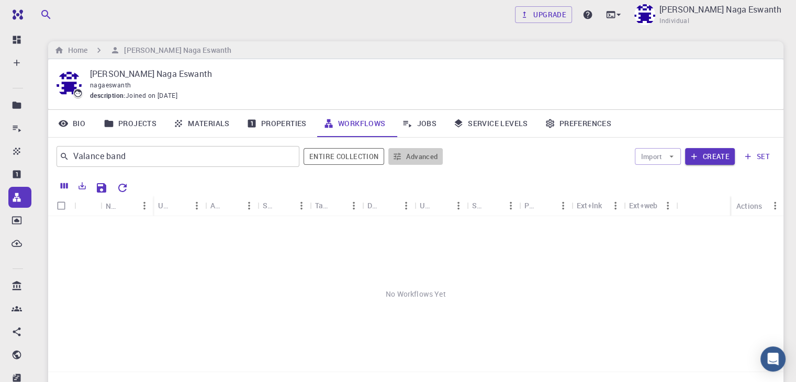
click at [424, 154] on button "Advanced" at bounding box center [415, 156] width 54 height 17
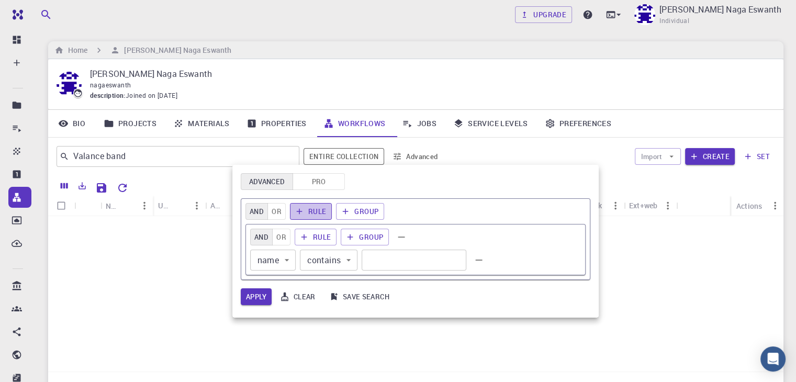
click at [315, 212] on button "Rule" at bounding box center [311, 211] width 42 height 17
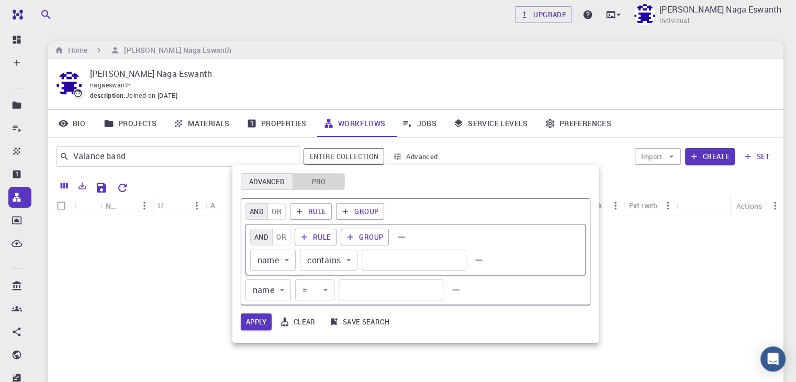
click at [319, 185] on button "Pro" at bounding box center [318, 181] width 52 height 17
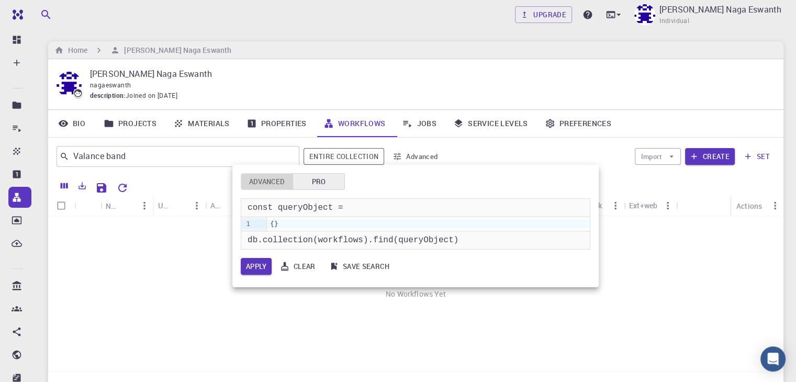
click at [264, 181] on button "Advanced" at bounding box center [267, 181] width 52 height 17
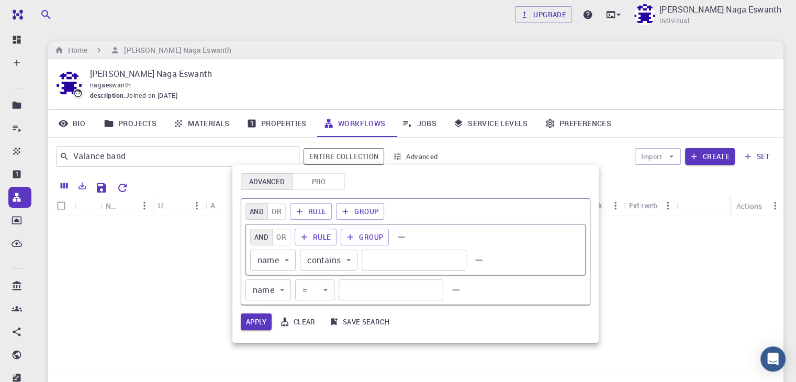
click at [670, 281] on div at bounding box center [398, 191] width 796 height 382
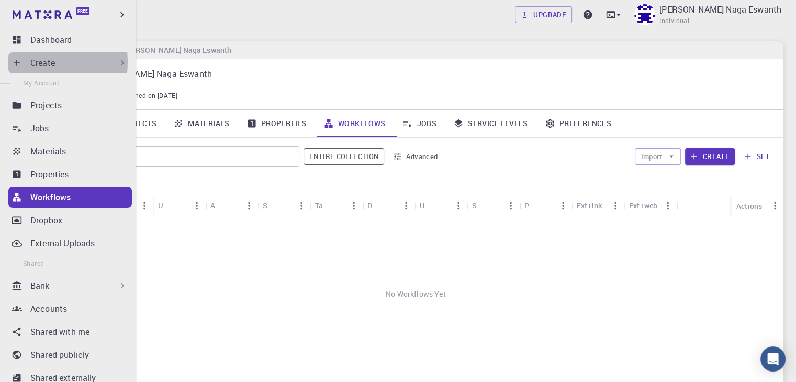
click at [17, 62] on icon at bounding box center [17, 63] width 6 height 6
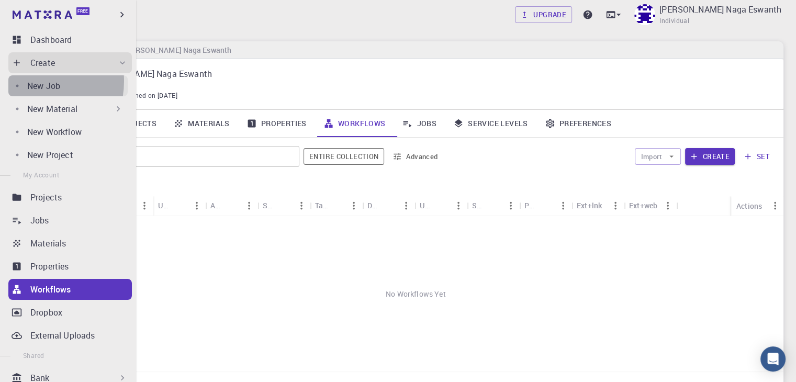
click at [28, 81] on p "New Job" at bounding box center [43, 86] width 33 height 13
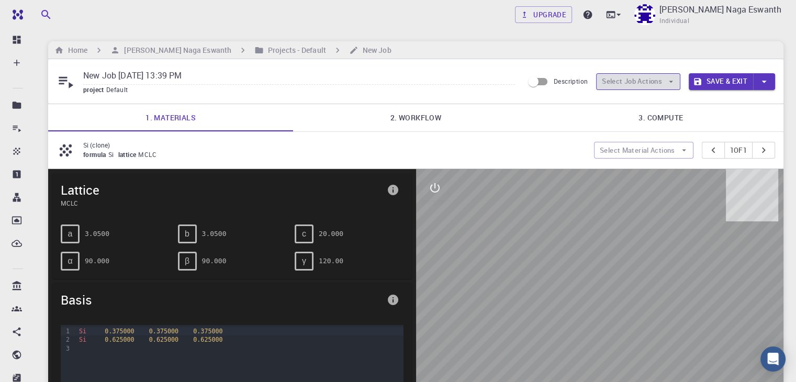
click at [638, 85] on button "Select Job Actions" at bounding box center [638, 81] width 84 height 17
drag, startPoint x: 548, startPoint y: 89, endPoint x: 545, endPoint y: 84, distance: 6.6
click at [545, 84] on input "Description" at bounding box center [533, 82] width 60 height 20
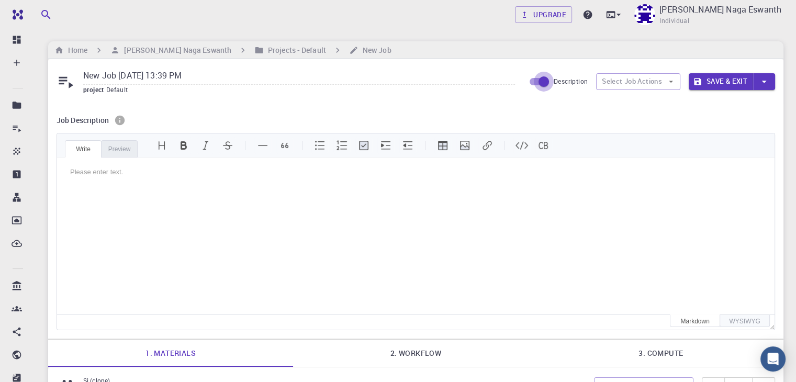
click at [542, 83] on input "Description" at bounding box center [544, 82] width 60 height 20
checkbox input "false"
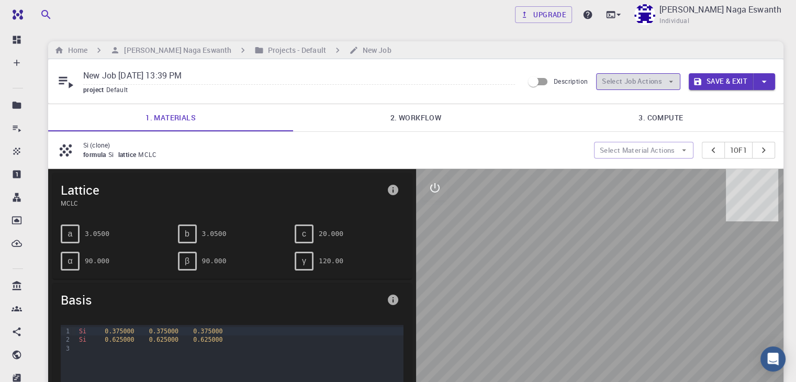
click at [651, 79] on button "Select Job Actions" at bounding box center [638, 81] width 84 height 17
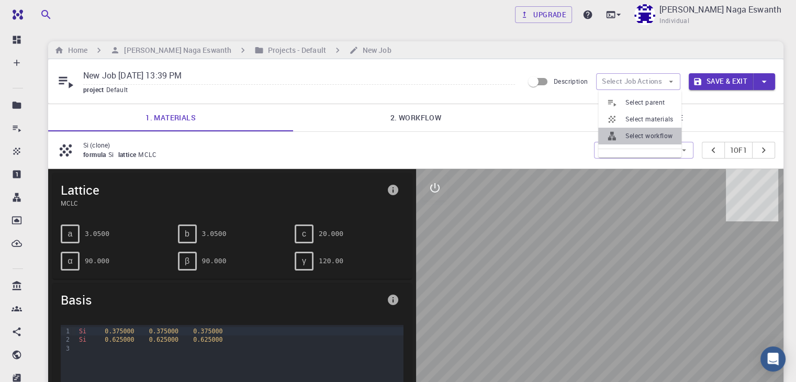
click at [645, 131] on span "Select workflow" at bounding box center [649, 136] width 48 height 10
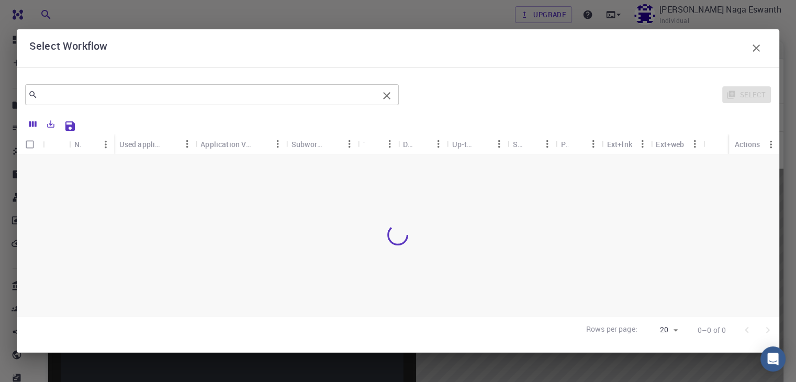
click at [322, 100] on input "text" at bounding box center [208, 94] width 341 height 15
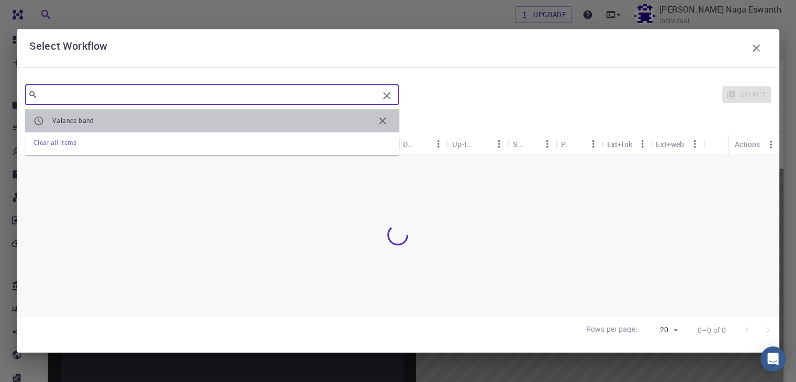
click at [301, 123] on span "Valance band" at bounding box center [213, 121] width 322 height 10
type input "Valance band"
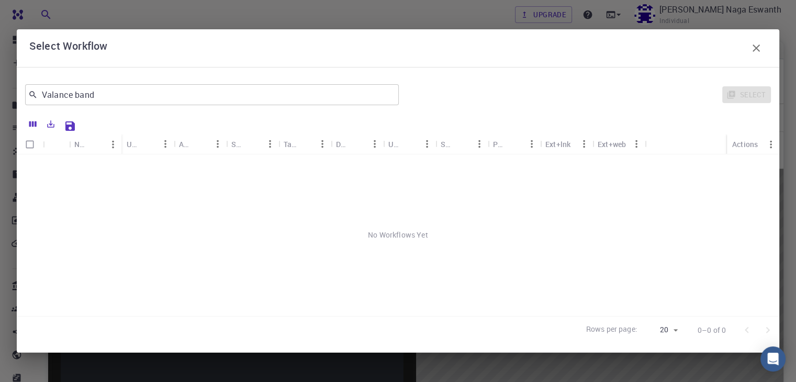
click at [614, 329] on p "Rows per page:" at bounding box center [611, 330] width 51 height 12
click at [675, 331] on body "Free Dashboard Create New Job New Material Create Material Upload File Import f…" at bounding box center [398, 335] width 796 height 670
click at [668, 365] on li "500" at bounding box center [660, 359] width 39 height 19
type input "500"
click at [32, 143] on input "Select all rows" at bounding box center [30, 144] width 20 height 20
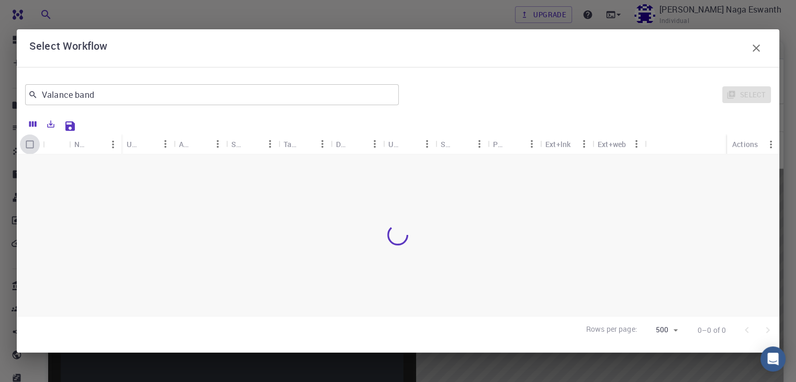
checkbox input "false"
click at [755, 50] on icon "button" at bounding box center [756, 48] width 13 height 13
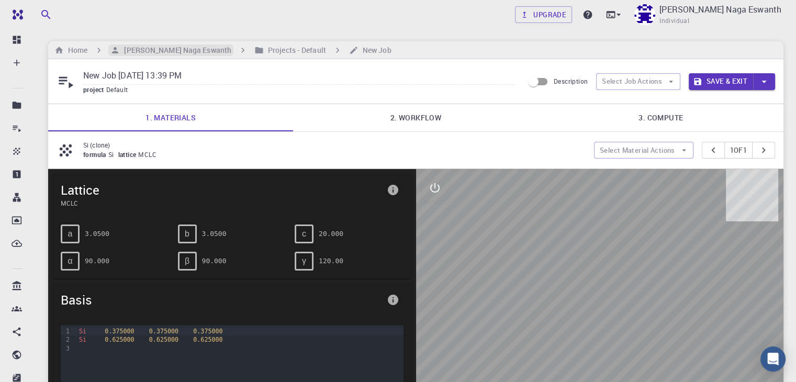
click at [171, 46] on h6 "Jagadam Naga Eswanth" at bounding box center [175, 50] width 111 height 12
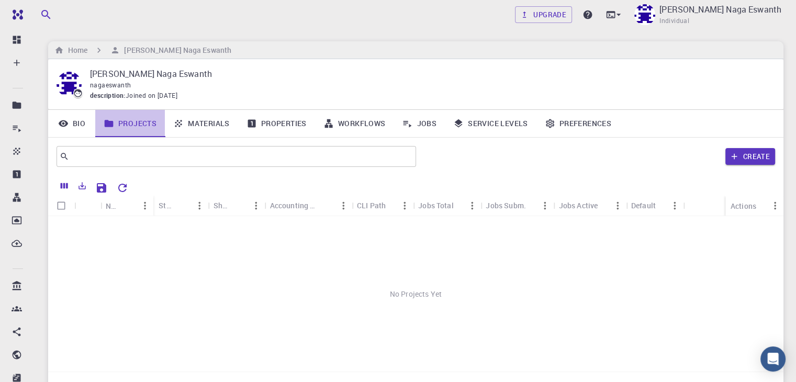
click at [155, 123] on link "Projects" at bounding box center [130, 123] width 70 height 27
click at [65, 200] on div "Columns" at bounding box center [64, 204] width 33 height 20
click at [63, 224] on div "No Projects Yet" at bounding box center [415, 293] width 735 height 155
click at [174, 97] on span "Joined on Aug 27, 2025" at bounding box center [152, 95] width 52 height 10
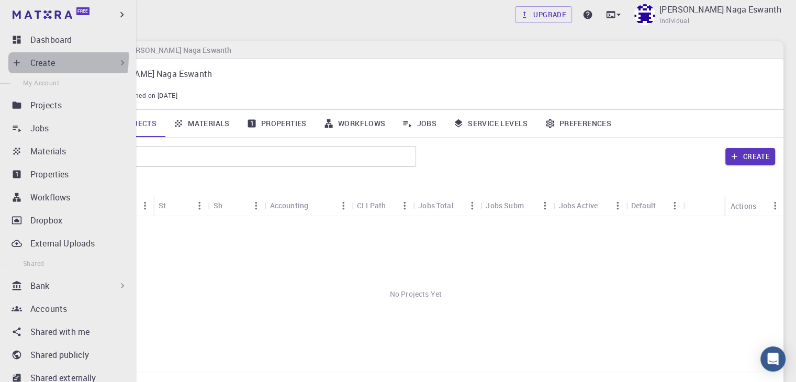
click at [31, 57] on p "Create" at bounding box center [42, 62] width 25 height 13
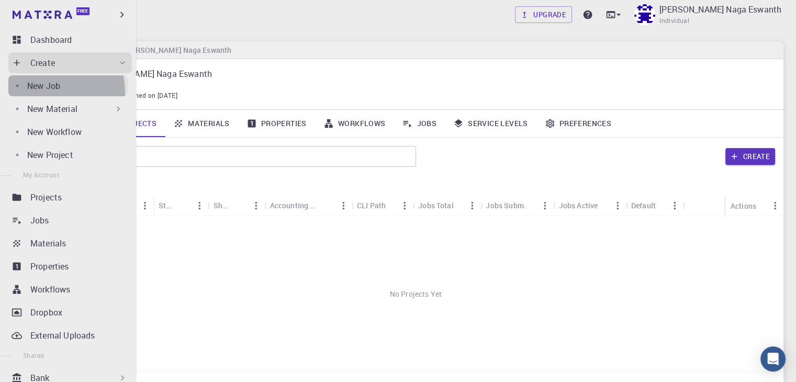
click at [39, 93] on link "New Job" at bounding box center [67, 85] width 119 height 21
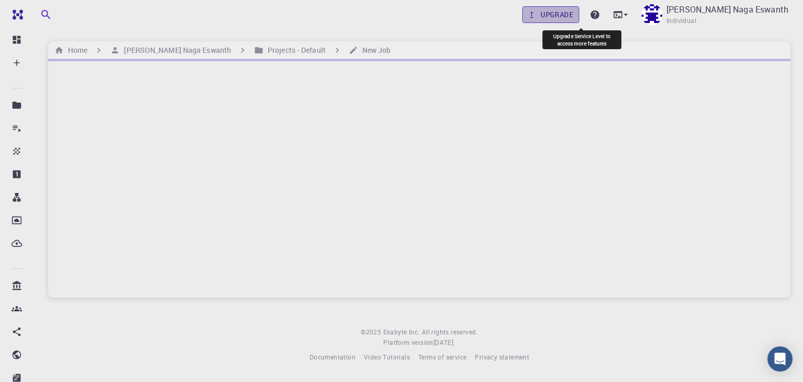
click at [580, 19] on link "Upgrade" at bounding box center [551, 14] width 57 height 17
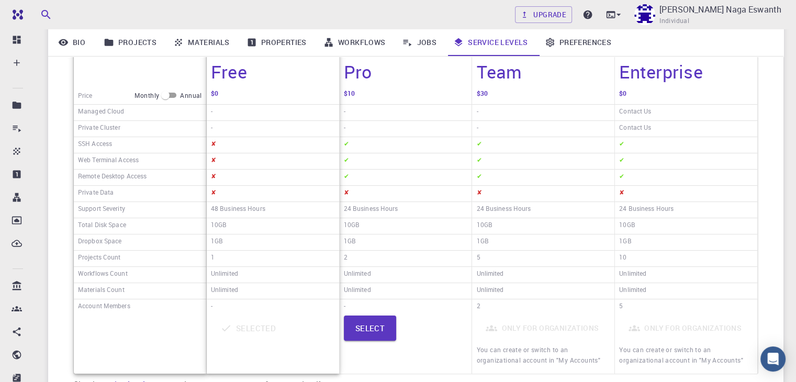
scroll to position [173, 0]
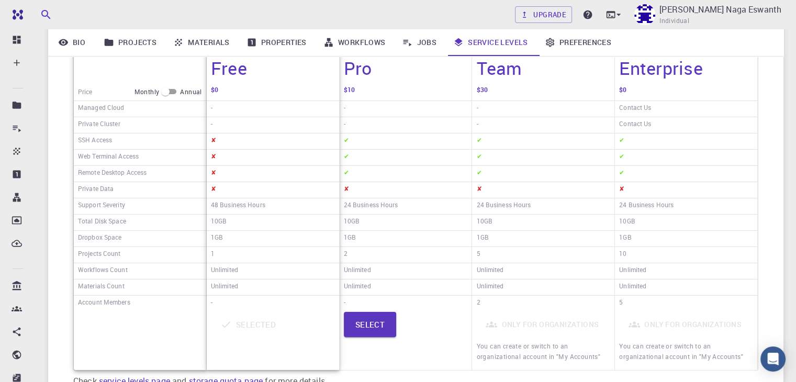
click at [259, 184] on div "✘" at bounding box center [273, 190] width 132 height 16
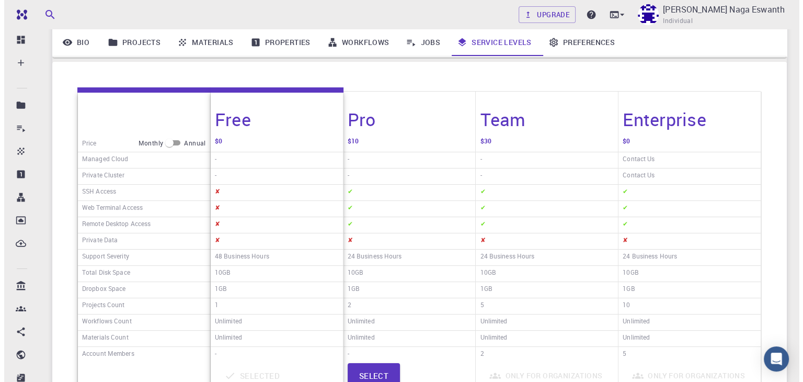
scroll to position [0, 0]
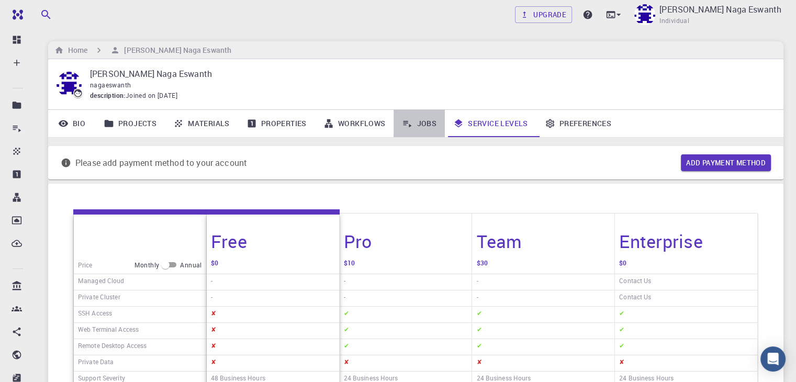
click at [422, 127] on link "Jobs" at bounding box center [418, 123] width 51 height 27
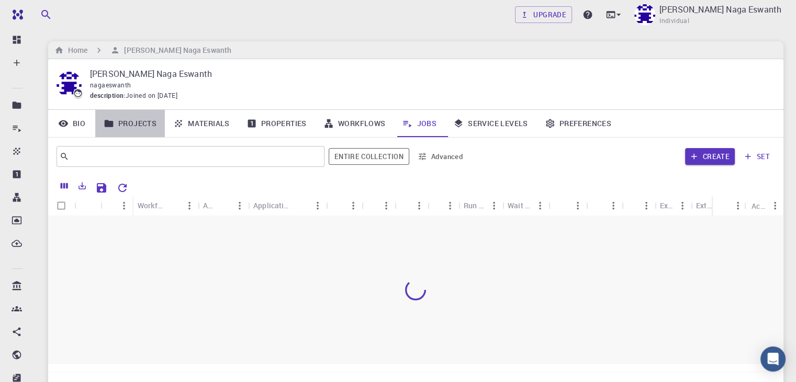
click at [141, 118] on link "Projects" at bounding box center [130, 123] width 70 height 27
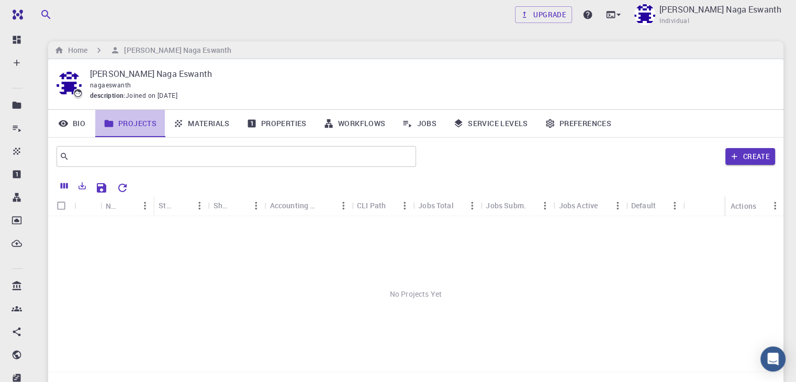
click at [141, 118] on link "Projects" at bounding box center [130, 123] width 70 height 27
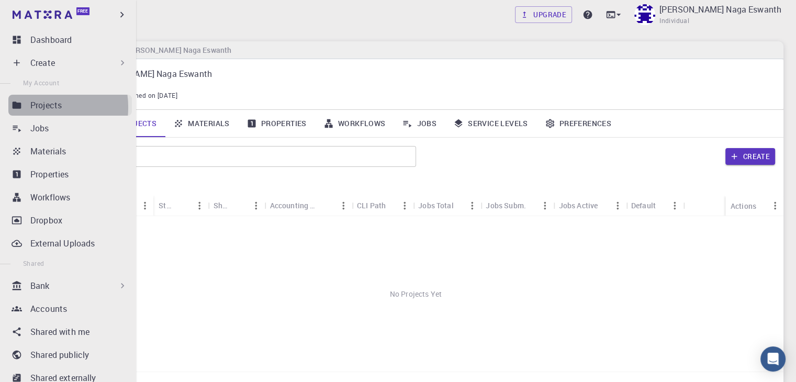
click at [33, 107] on p "Projects" at bounding box center [45, 105] width 31 height 13
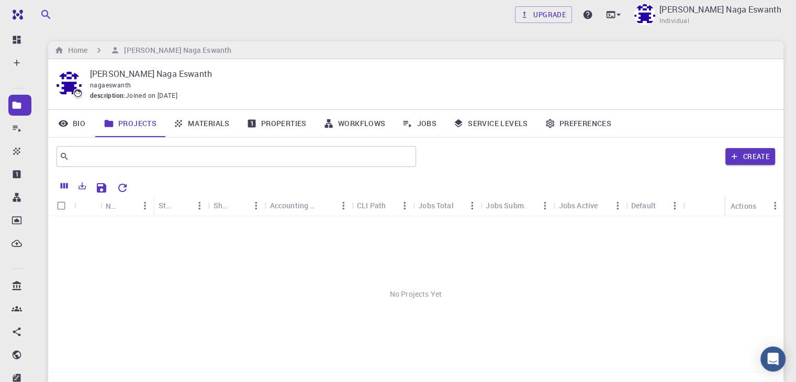
drag, startPoint x: 185, startPoint y: 183, endPoint x: 203, endPoint y: 116, distance: 69.1
click at [203, 116] on div "Jagadam Naga Eswanth nagaeswanth description : Joined on Aug 27, 2025 Bio Proje…" at bounding box center [415, 229] width 735 height 340
click at [203, 116] on link "Materials" at bounding box center [201, 123] width 73 height 27
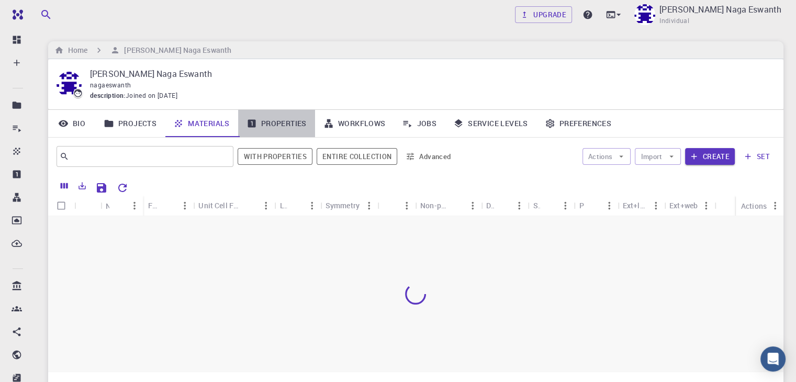
click at [247, 122] on icon at bounding box center [251, 123] width 10 height 10
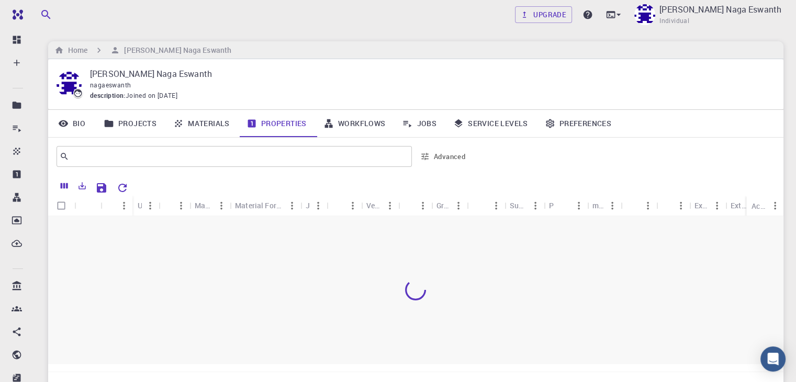
click at [382, 129] on link "Workflows" at bounding box center [354, 123] width 79 height 27
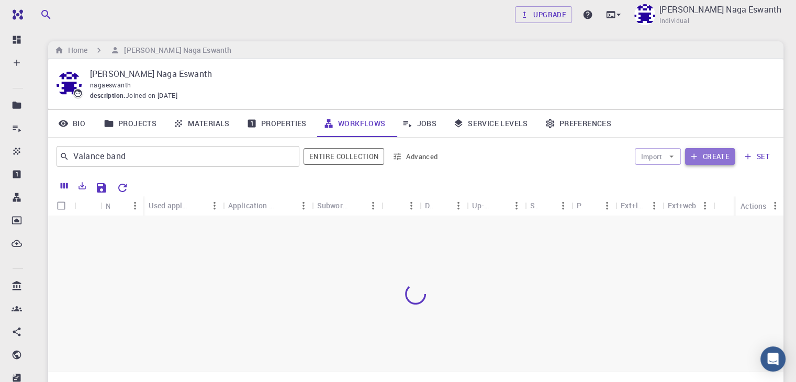
click at [727, 154] on button "Create" at bounding box center [710, 156] width 50 height 17
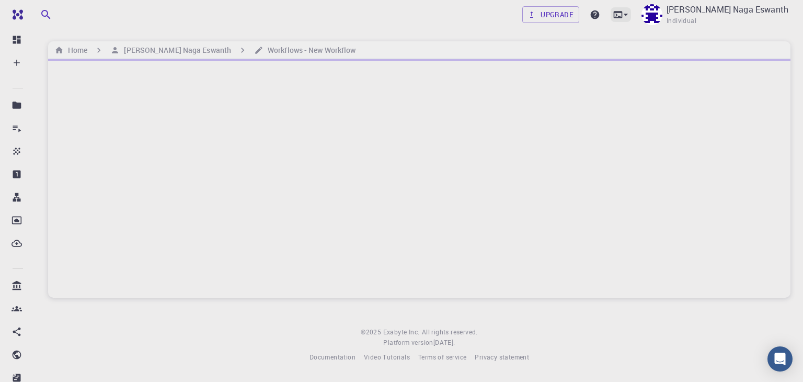
click at [631, 8] on div at bounding box center [621, 14] width 20 height 15
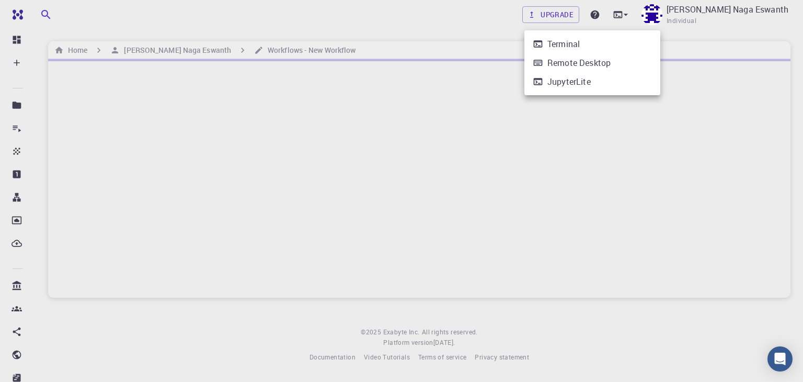
click at [654, 13] on div at bounding box center [401, 191] width 803 height 382
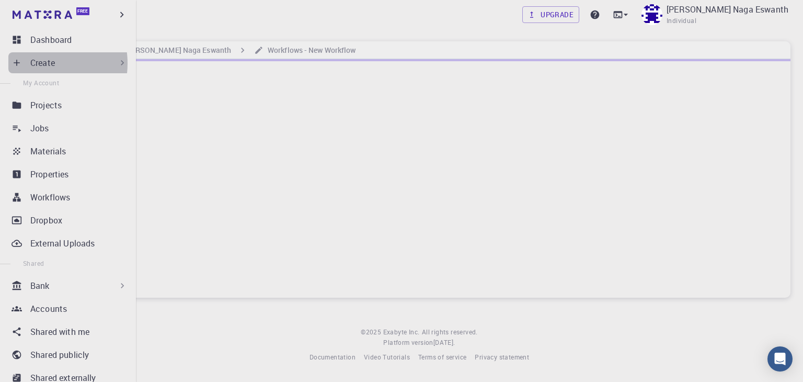
click at [34, 63] on p "Create" at bounding box center [42, 62] width 25 height 13
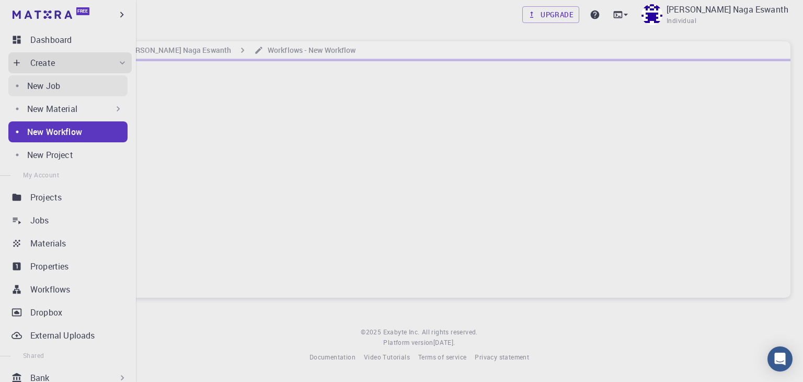
click at [68, 88] on div "New Job" at bounding box center [77, 86] width 100 height 13
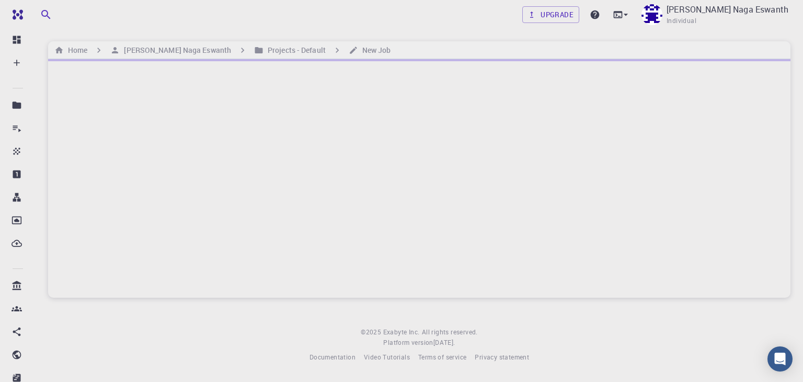
click at [260, 130] on div at bounding box center [419, 178] width 743 height 239
click at [631, 12] on icon at bounding box center [626, 14] width 10 height 10
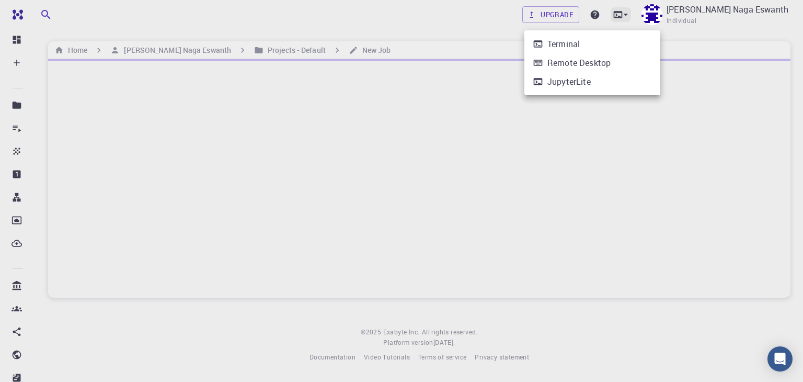
click at [654, 12] on div at bounding box center [401, 191] width 803 height 382
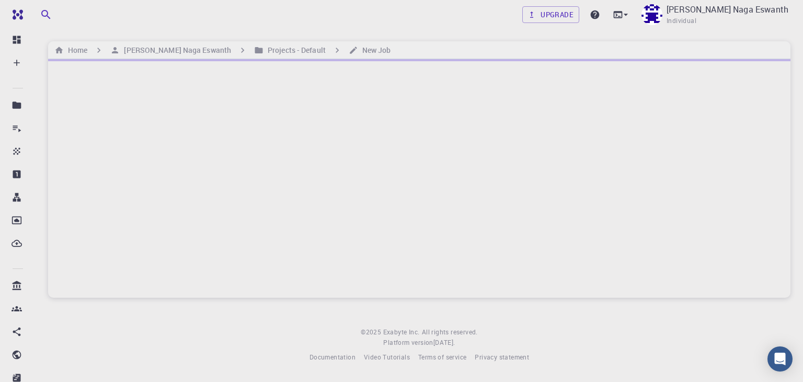
click at [304, 113] on div at bounding box center [419, 178] width 743 height 239
click at [229, 132] on div at bounding box center [419, 178] width 743 height 239
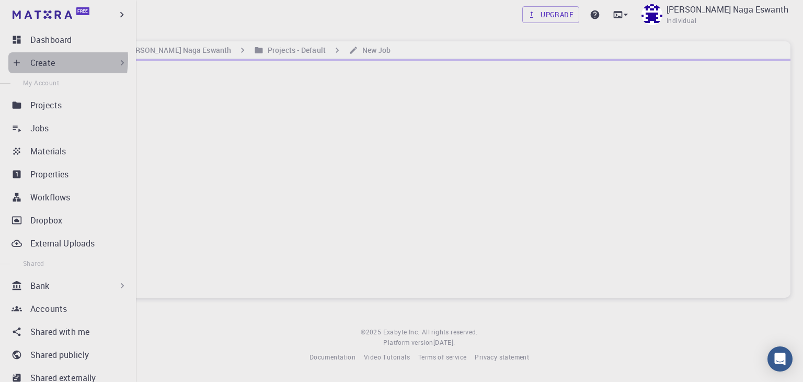
click at [31, 59] on p "Create" at bounding box center [42, 62] width 25 height 13
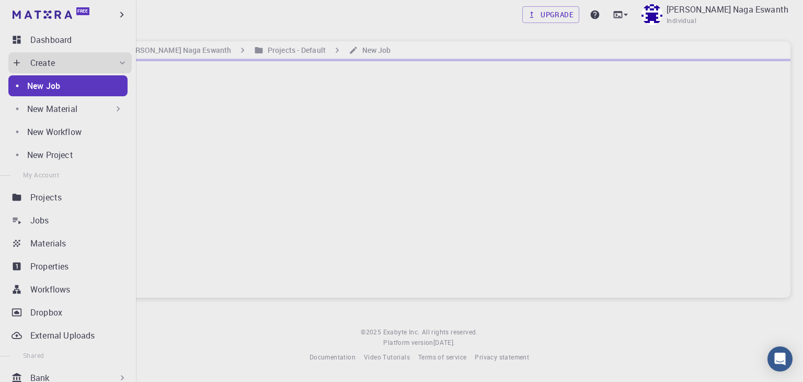
click at [48, 88] on p "New Job" at bounding box center [43, 86] width 33 height 13
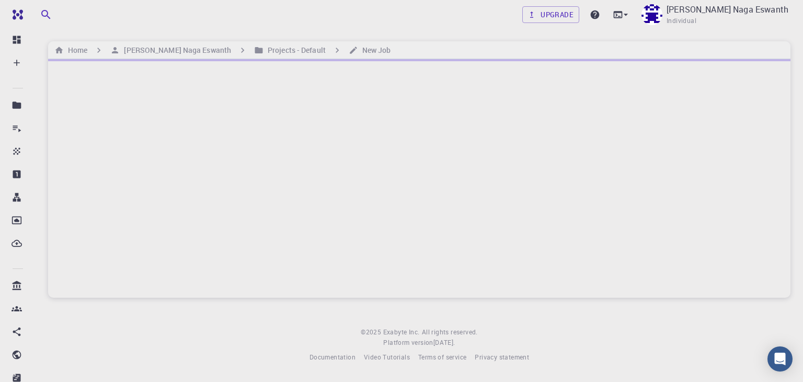
click at [254, 128] on div at bounding box center [419, 178] width 743 height 239
